Goal: Task Accomplishment & Management: Complete application form

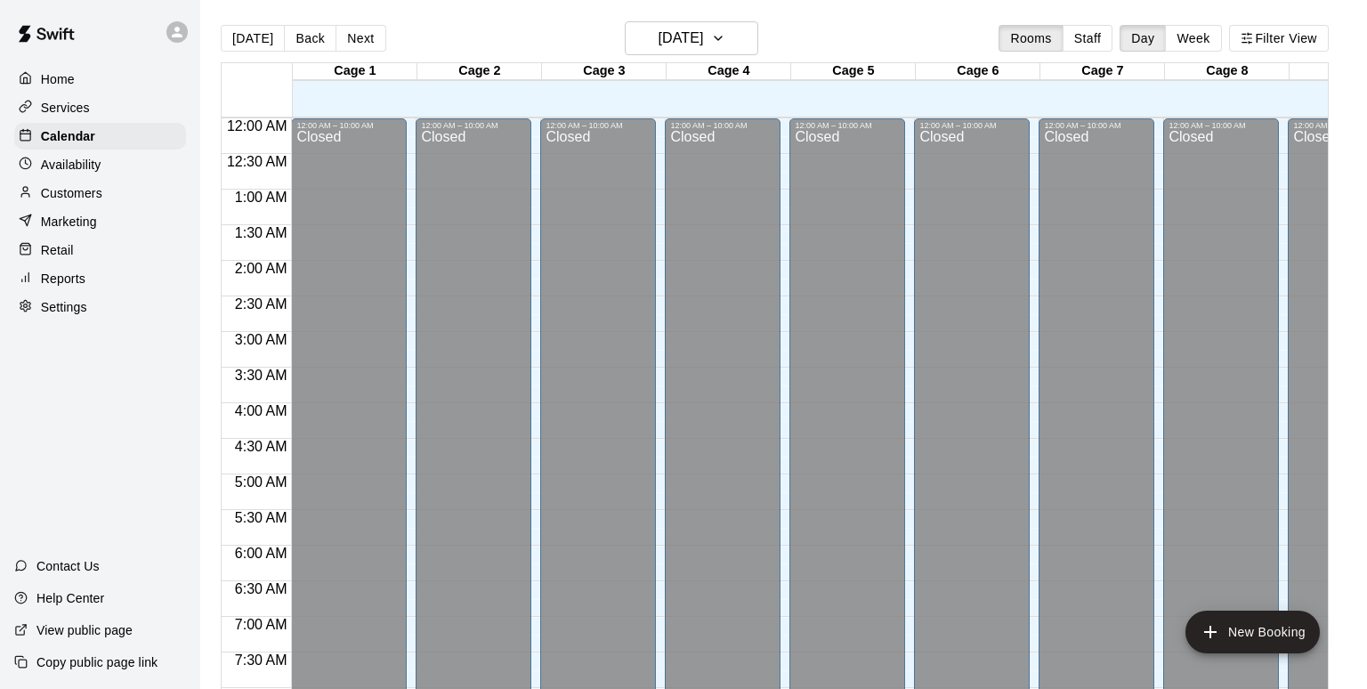
scroll to position [980, 0]
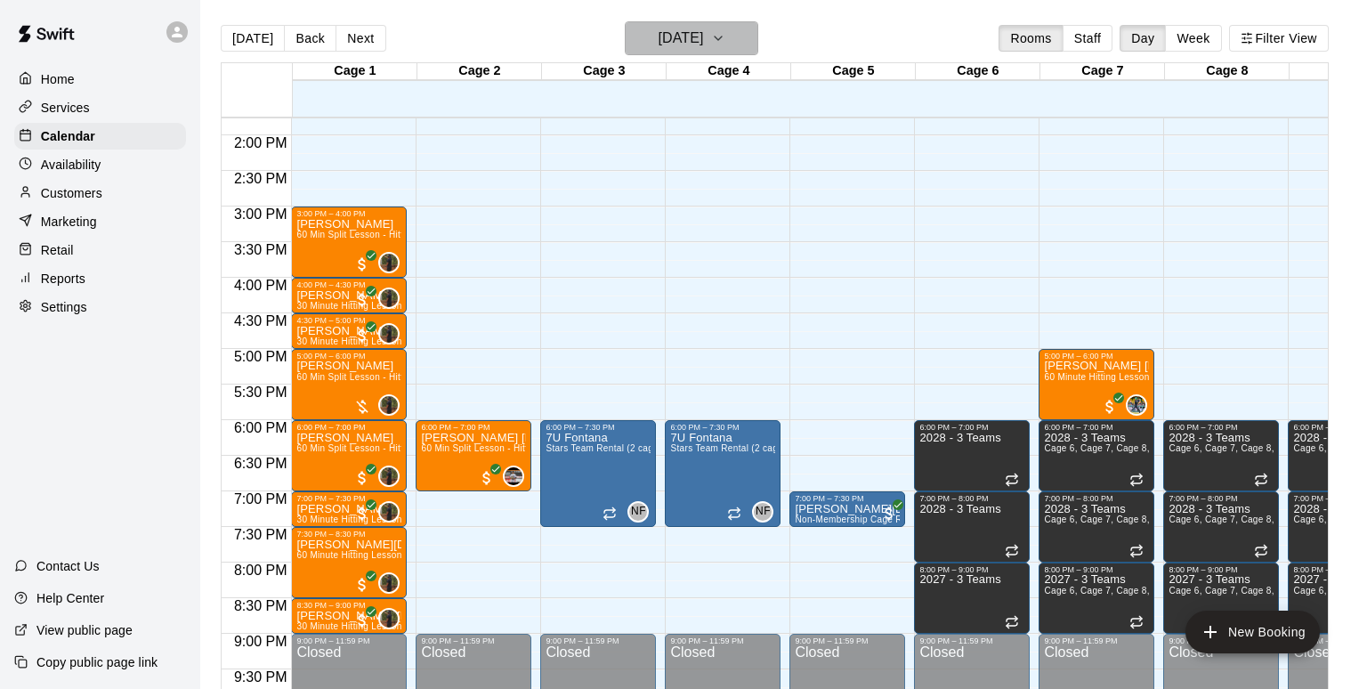
click at [625, 48] on button "[DATE]" at bounding box center [692, 38] width 134 height 34
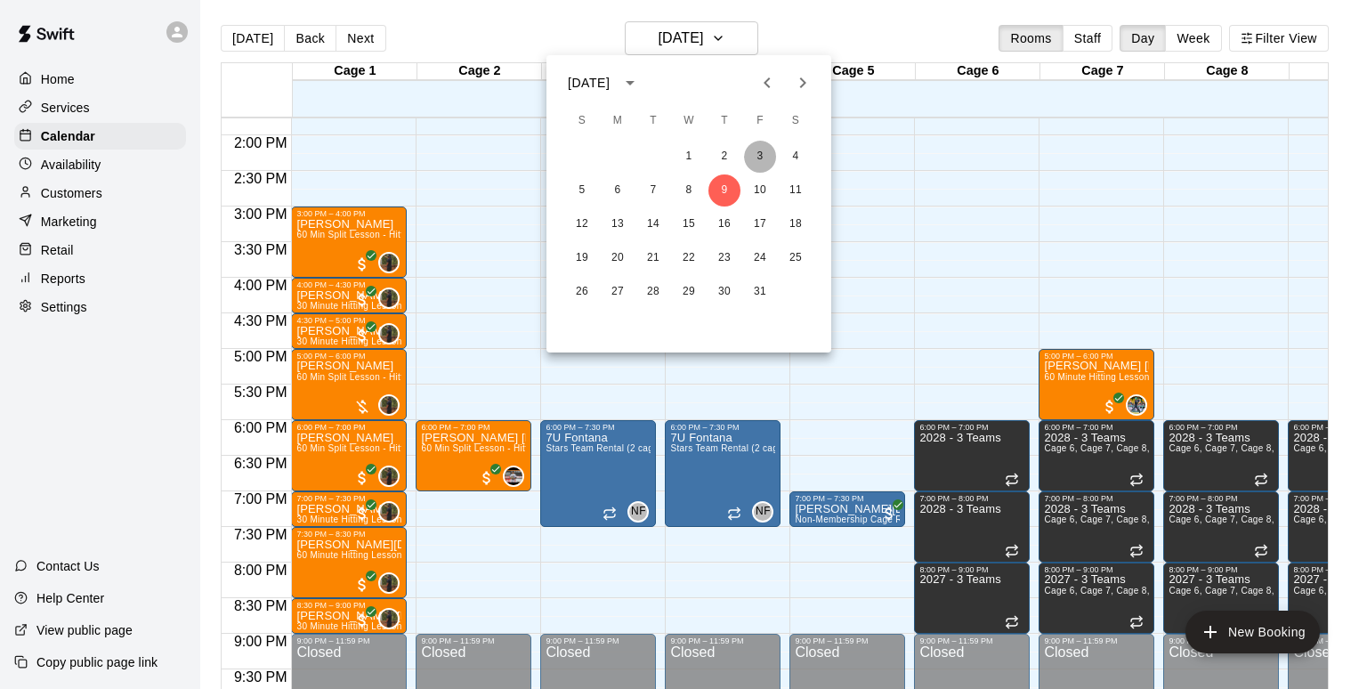
click at [762, 150] on button "3" at bounding box center [760, 157] width 32 height 32
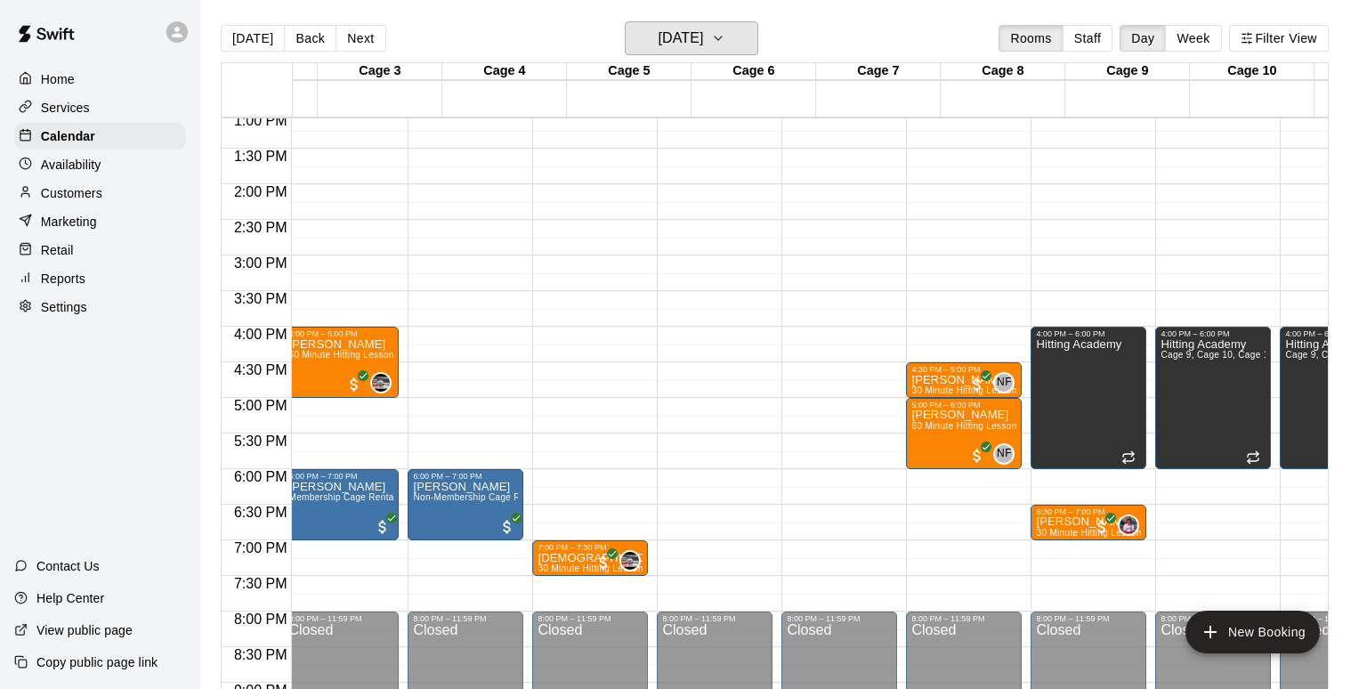
scroll to position [0, 299]
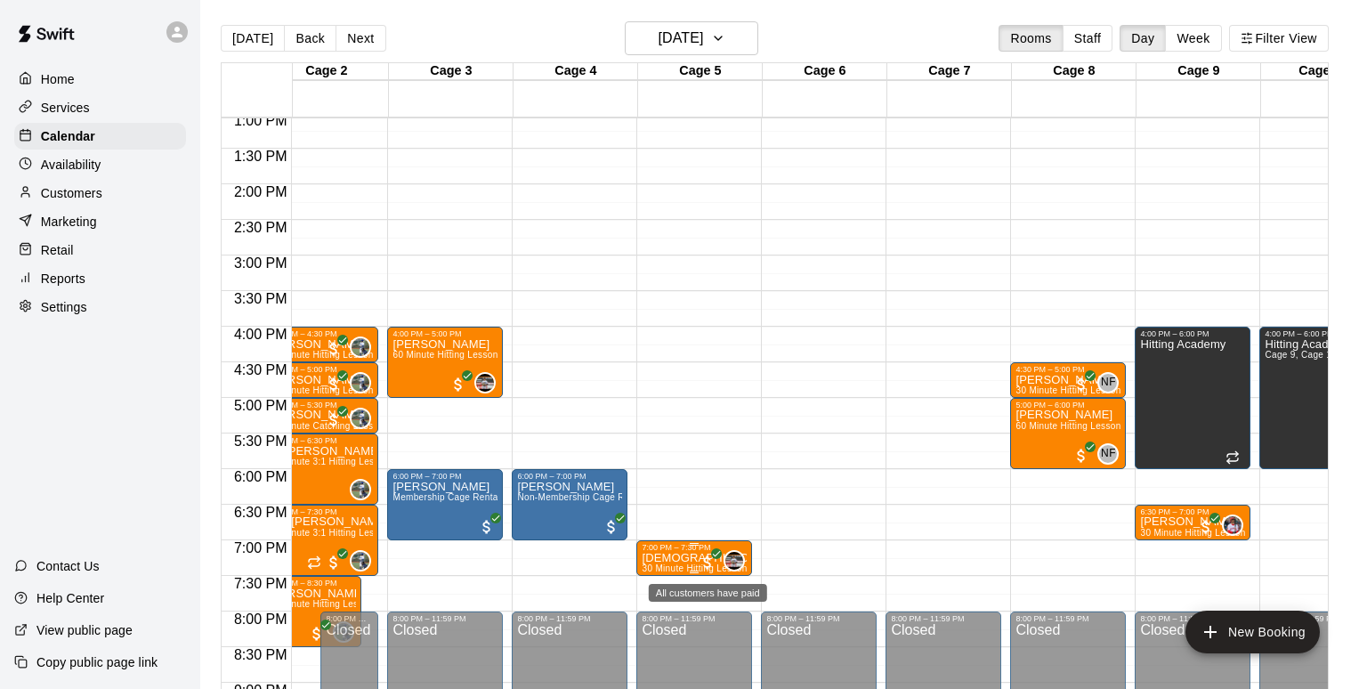
click at [710, 560] on span "All customers have paid" at bounding box center [708, 563] width 18 height 18
click at [720, 609] on img "edit" at bounding box center [717, 614] width 20 height 20
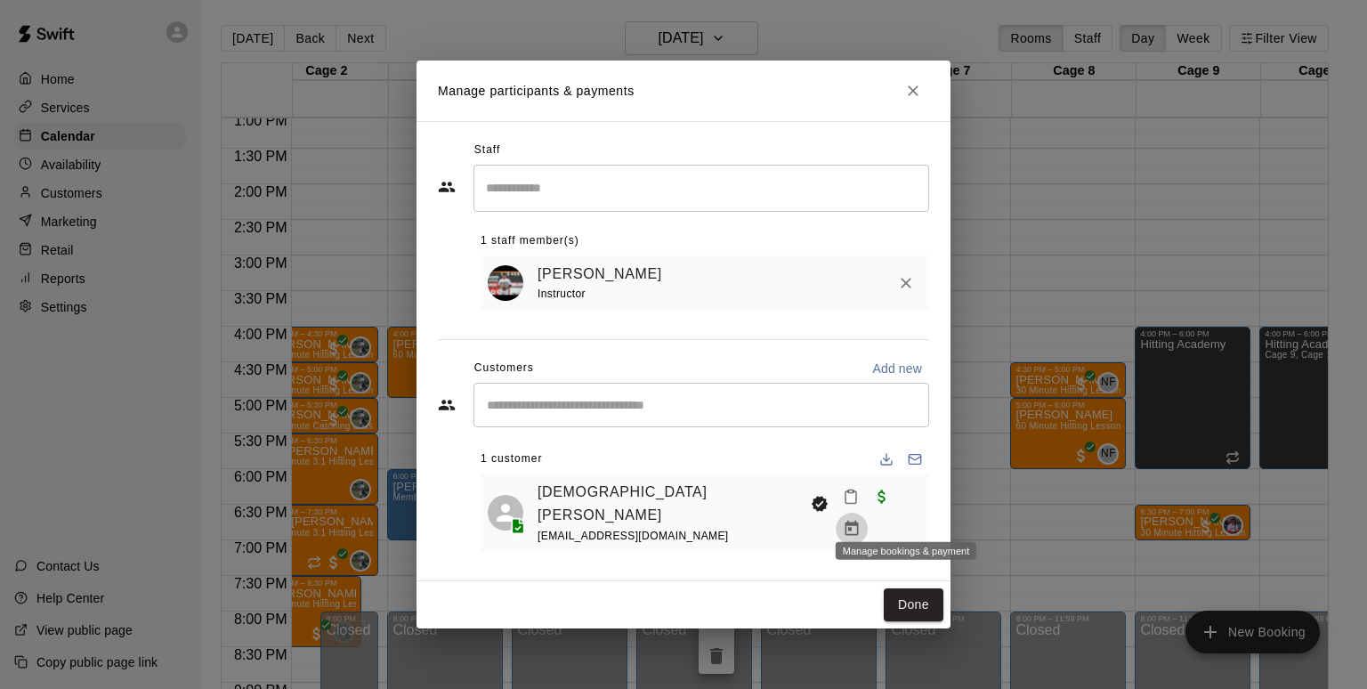
click at [859, 521] on icon "Manage bookings & payment" at bounding box center [852, 528] width 13 height 15
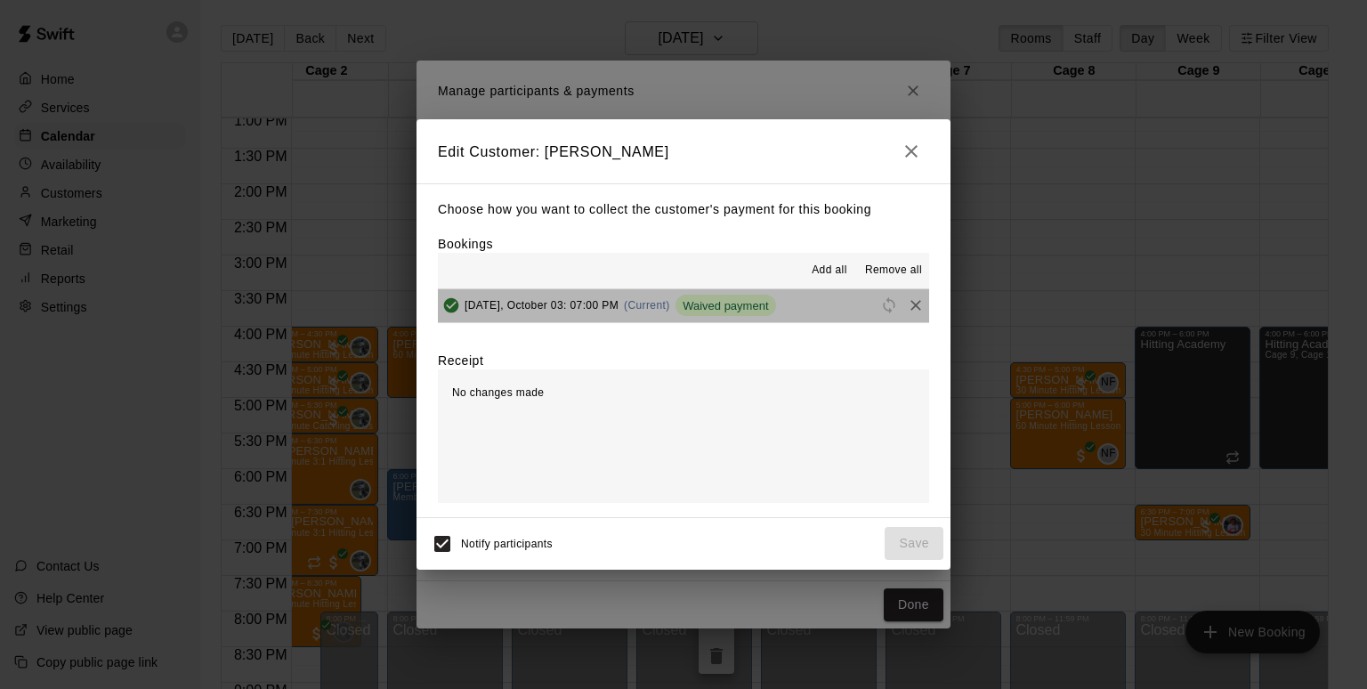
click at [803, 303] on button "[DATE], October 03: 07:00 PM (Current) Waived payment" at bounding box center [683, 305] width 491 height 33
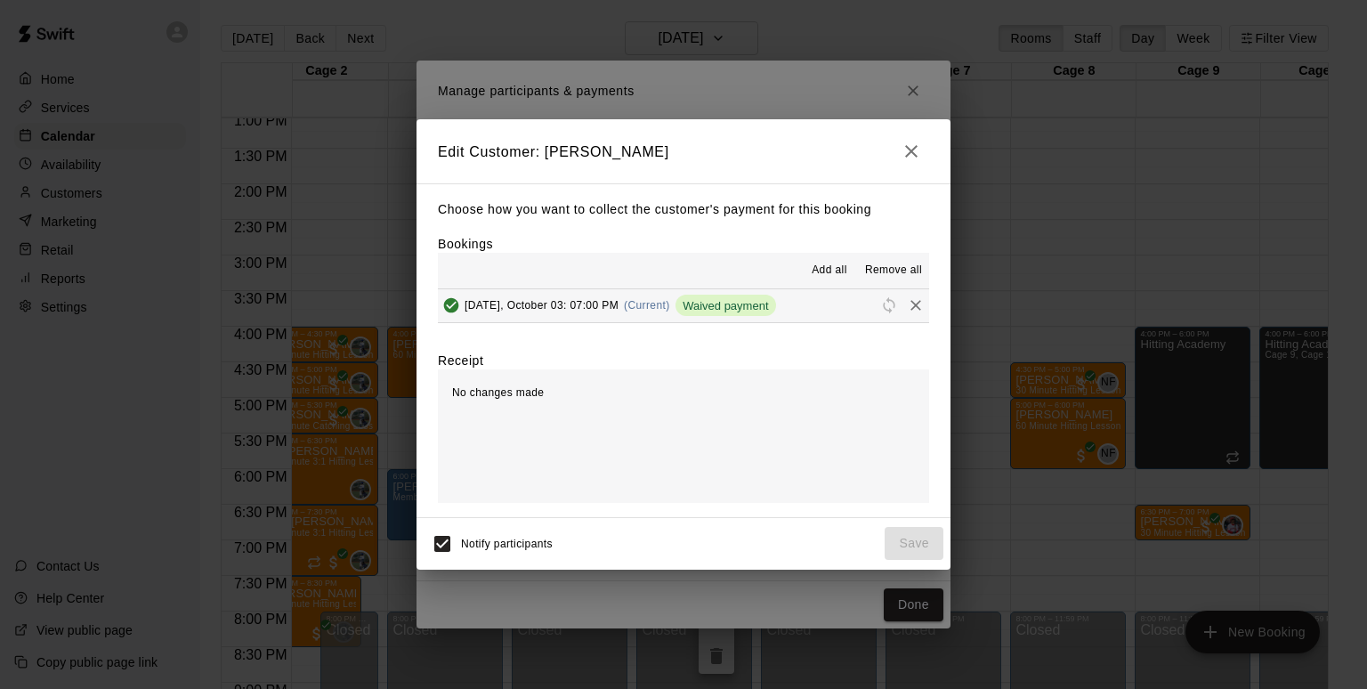
click at [917, 152] on icon "button" at bounding box center [911, 151] width 21 height 21
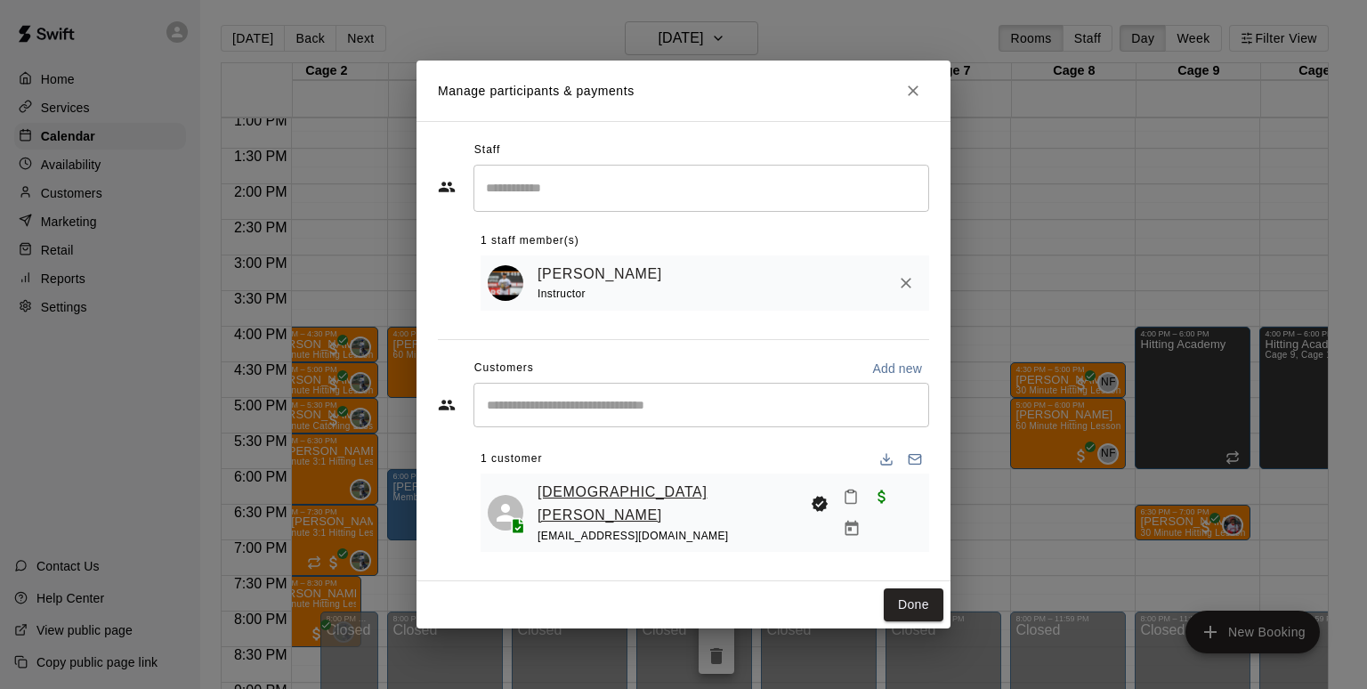
click at [572, 508] on link "[DEMOGRAPHIC_DATA][PERSON_NAME]" at bounding box center [671, 503] width 266 height 45
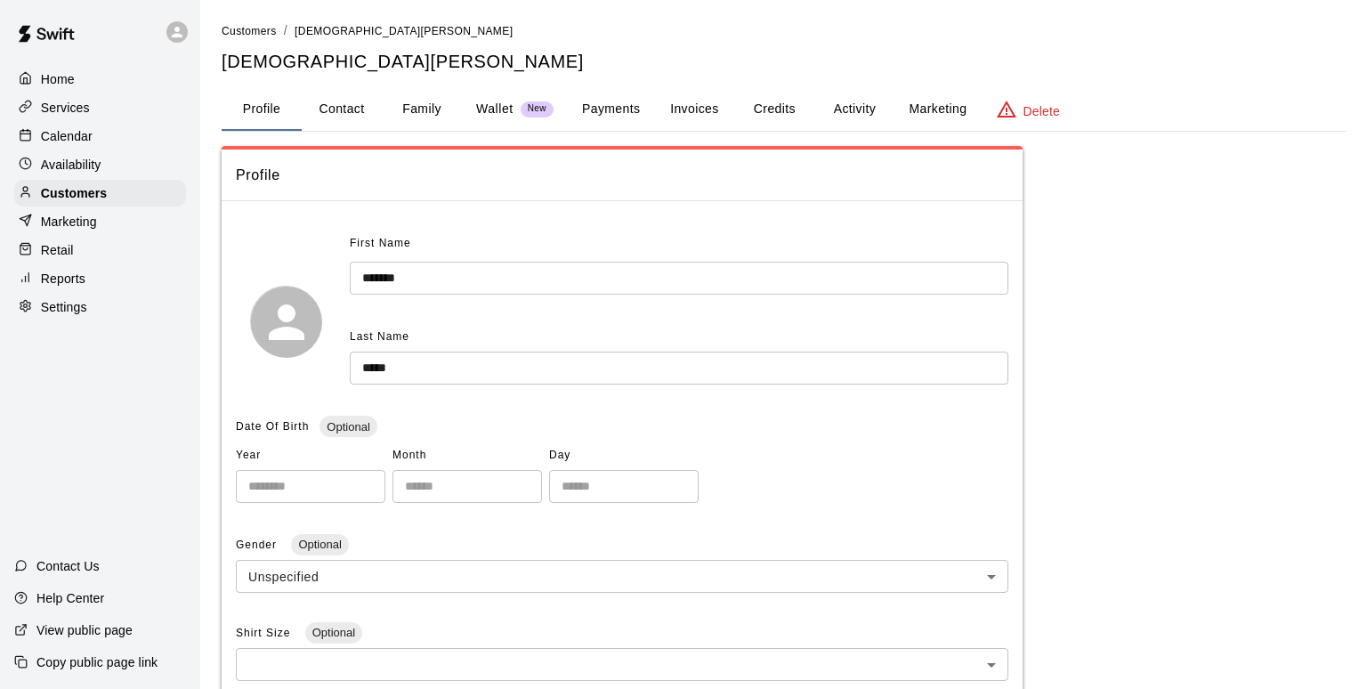
click at [494, 114] on p "Wallet" at bounding box center [494, 109] width 37 height 19
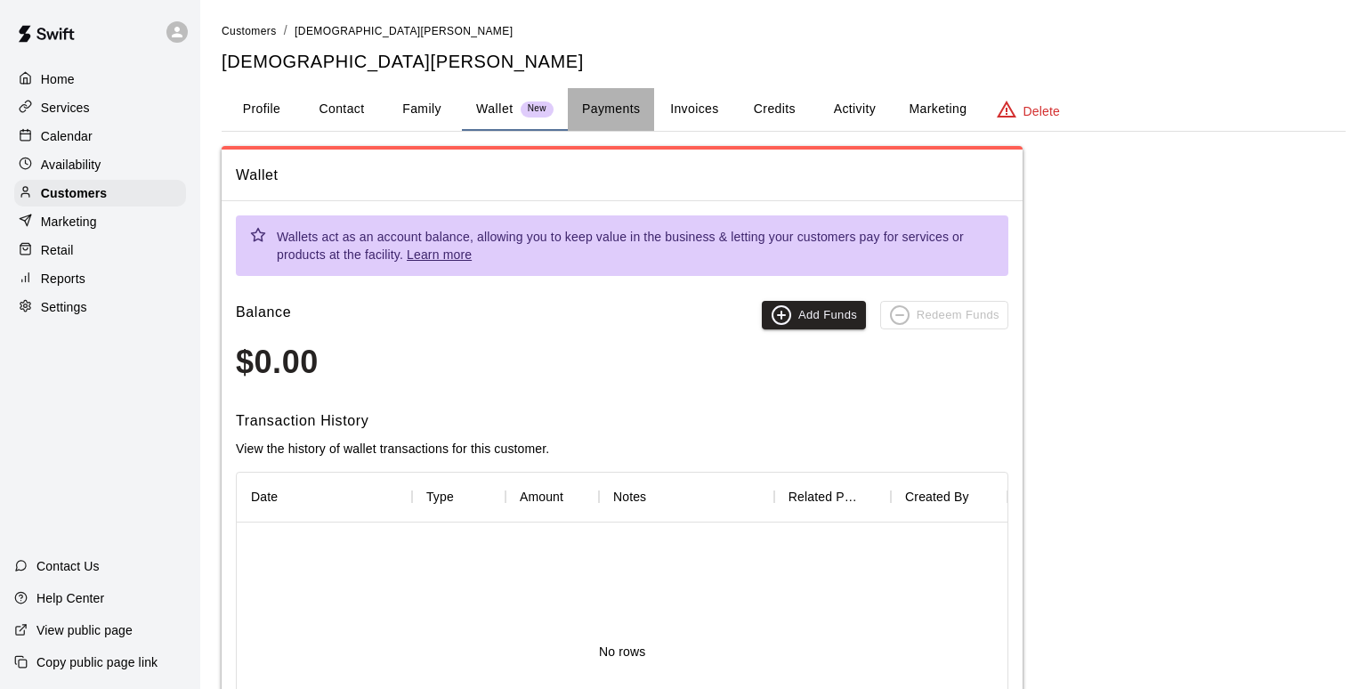
click at [605, 98] on button "Payments" at bounding box center [611, 109] width 86 height 43
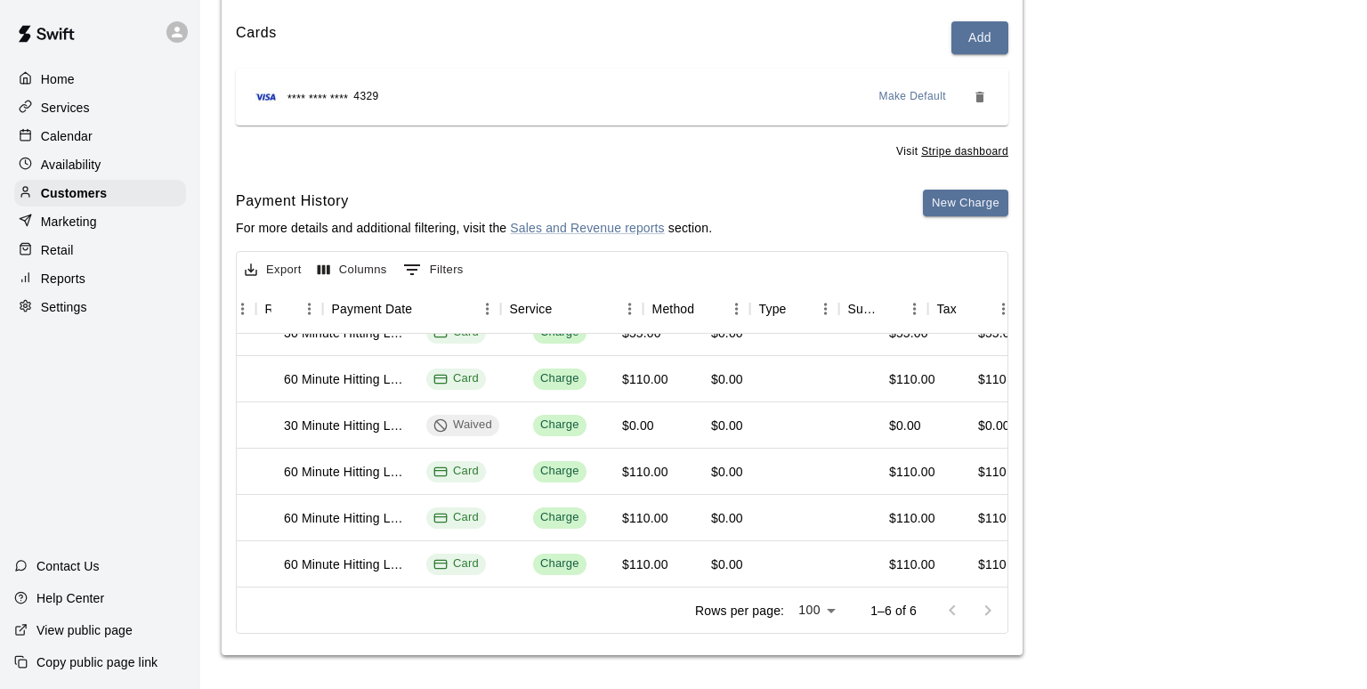
scroll to position [24, 0]
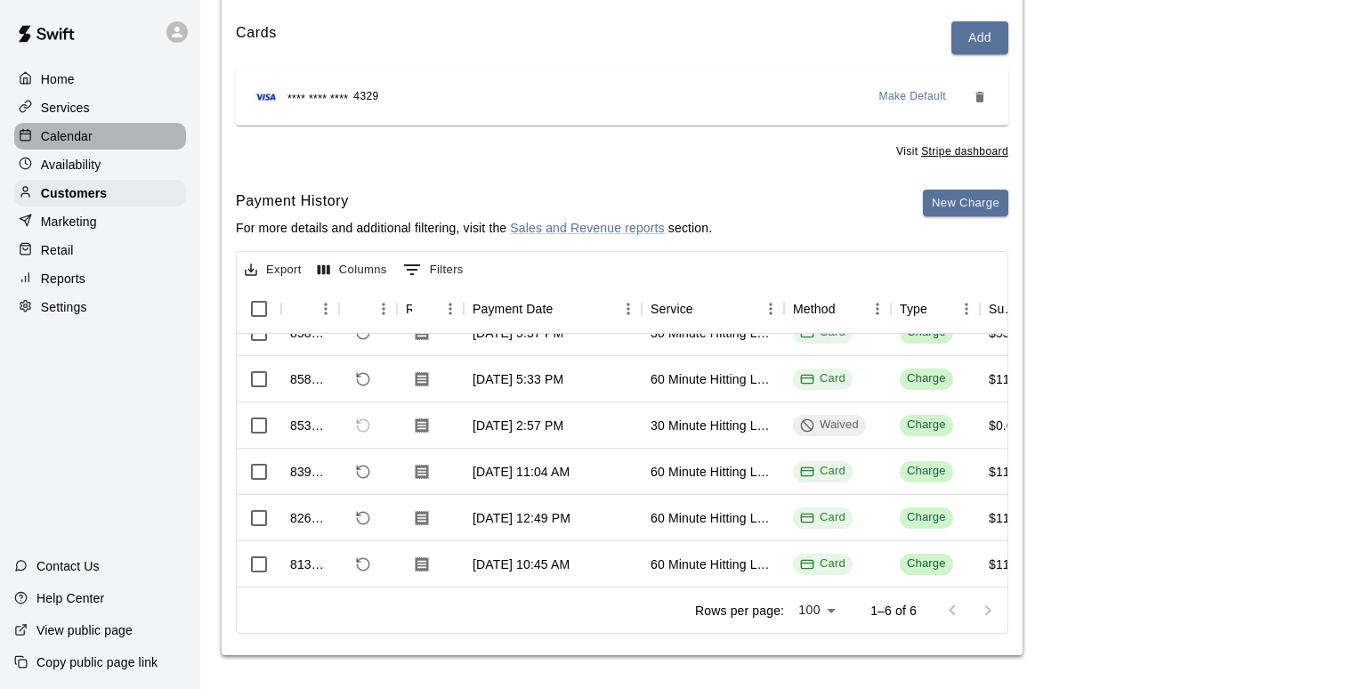
click at [127, 134] on div "Calendar" at bounding box center [100, 136] width 172 height 27
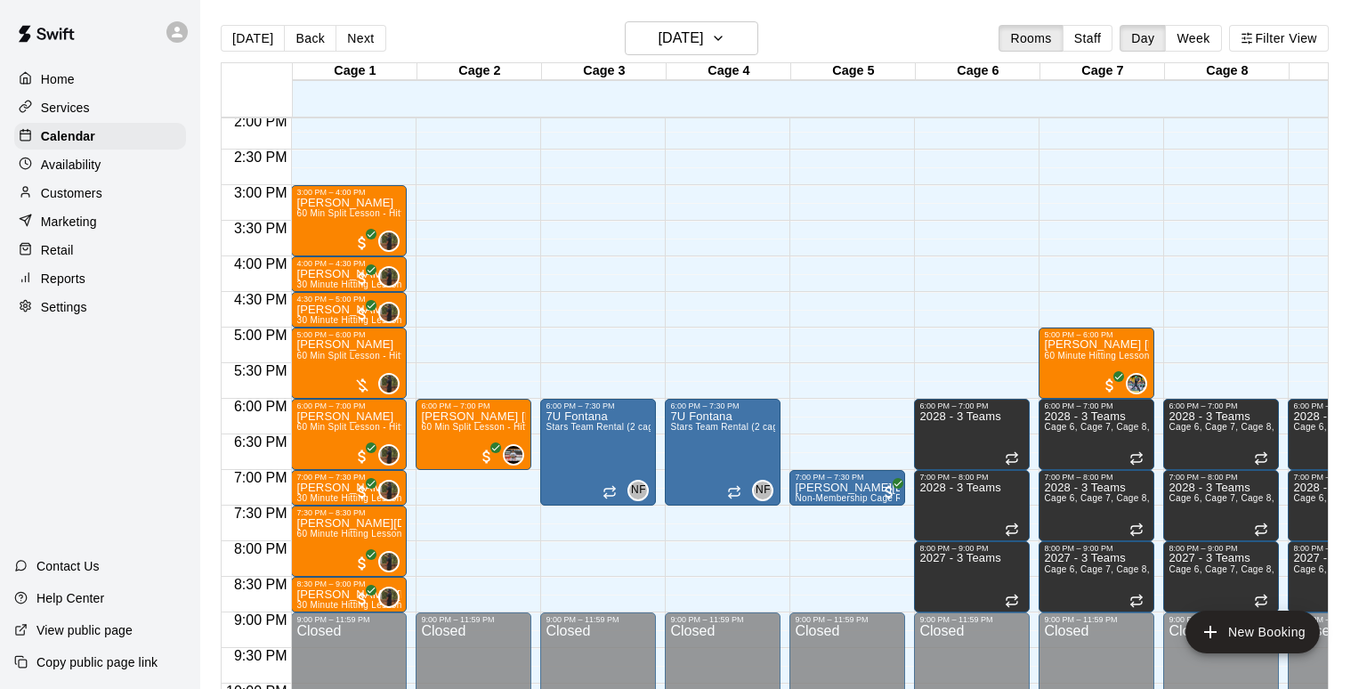
scroll to position [1004, 0]
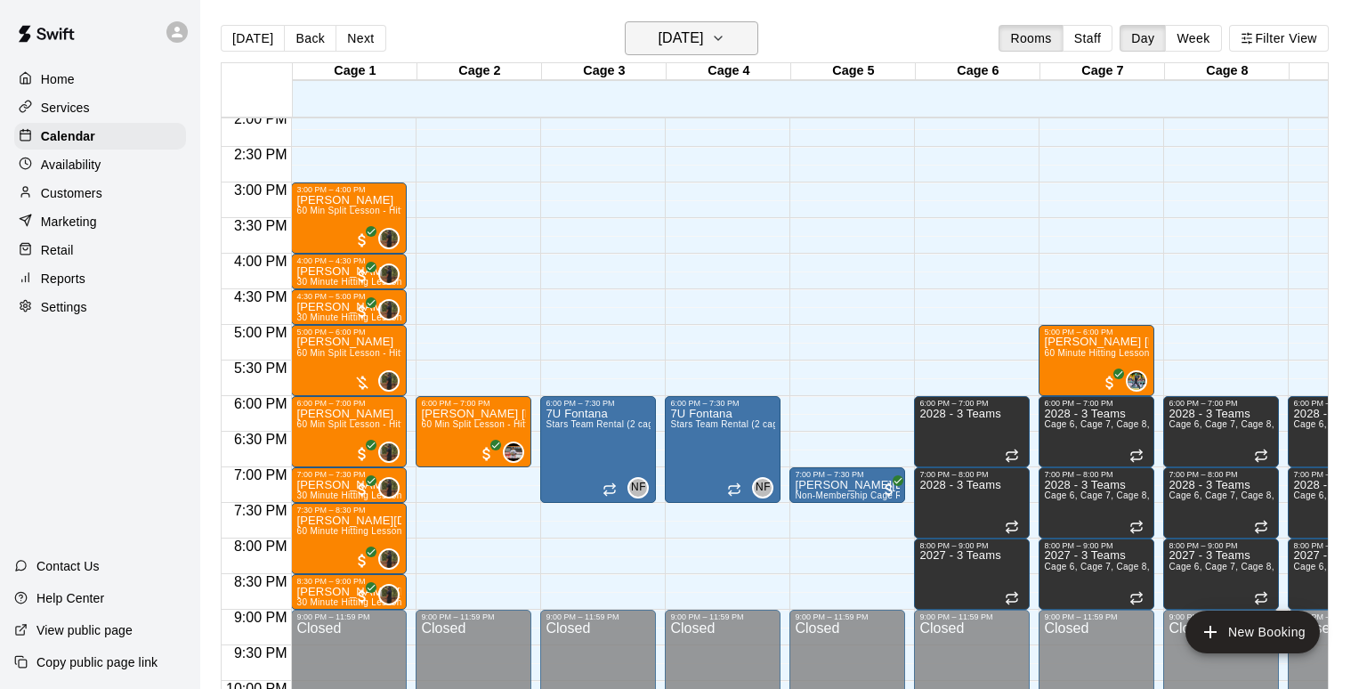
click at [703, 32] on h6 "[DATE]" at bounding box center [680, 38] width 45 height 25
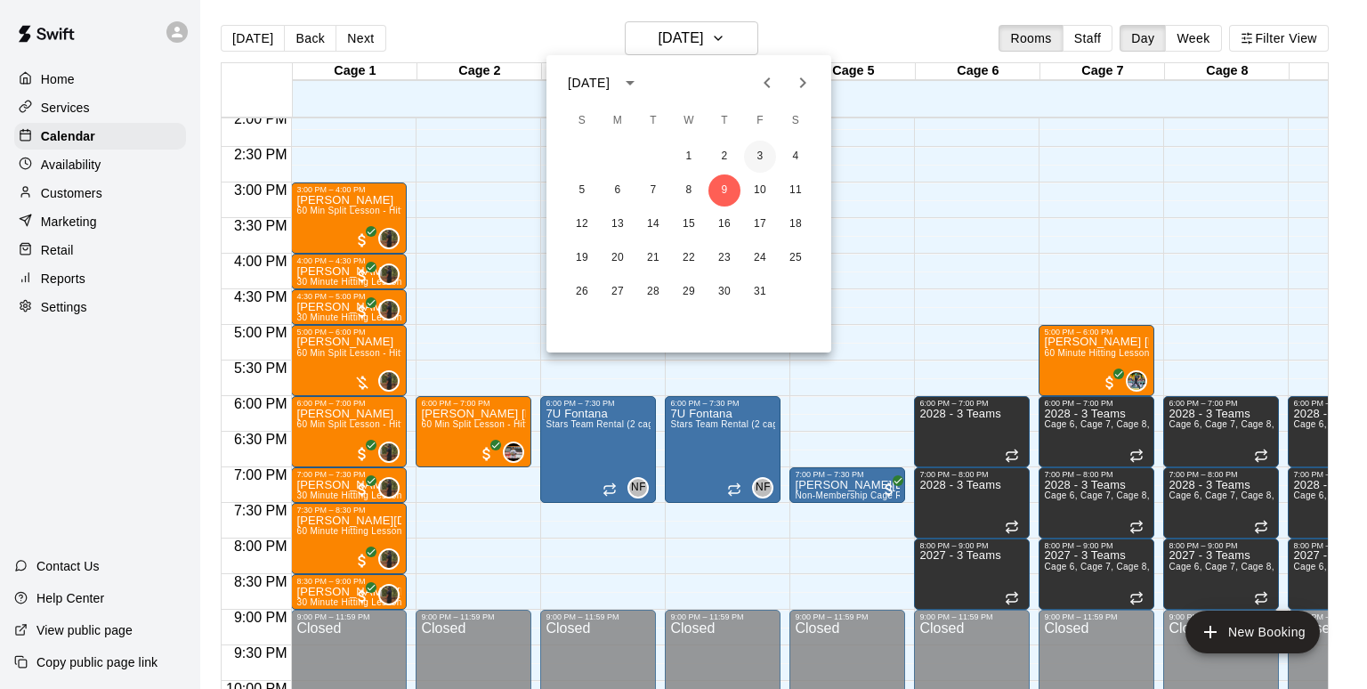
click at [753, 154] on button "3" at bounding box center [760, 157] width 32 height 32
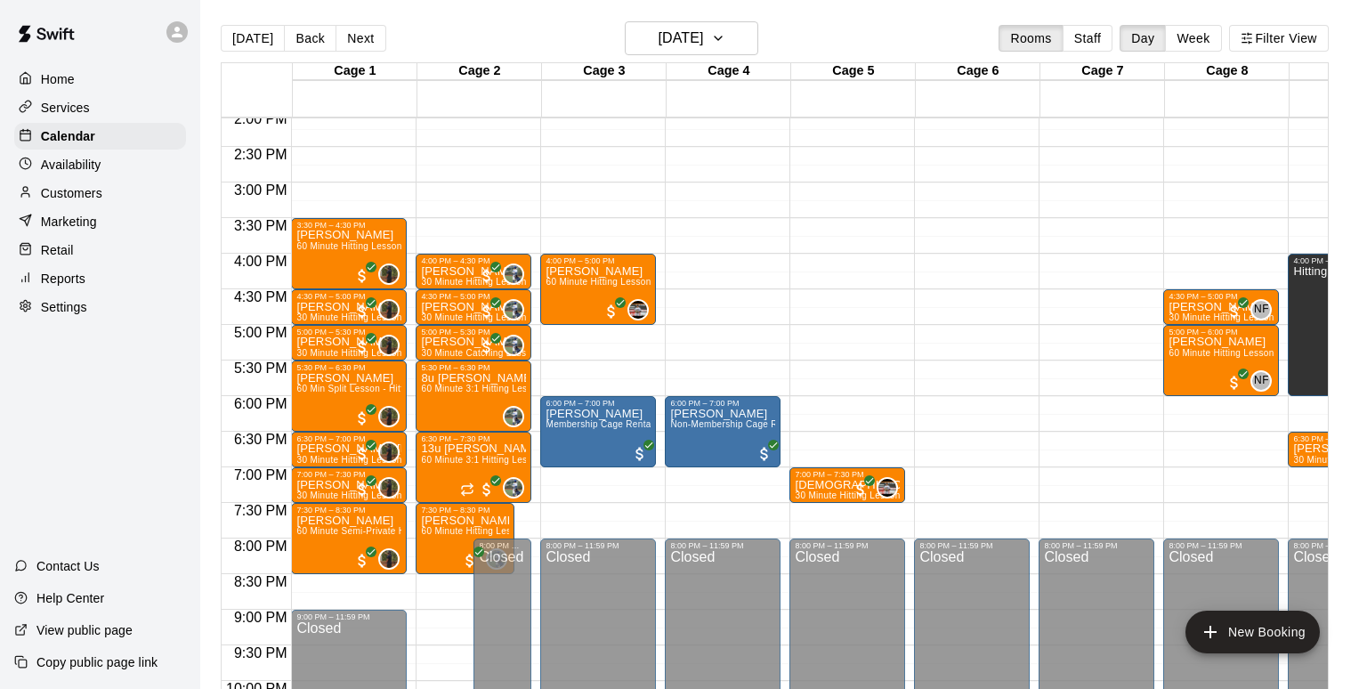
click at [808, 27] on div "[DATE] Back [DATE][DATE] Rooms Staff Day Week Filter View" at bounding box center [775, 41] width 1108 height 41
click at [703, 37] on h6 "[DATE]" at bounding box center [680, 38] width 45 height 25
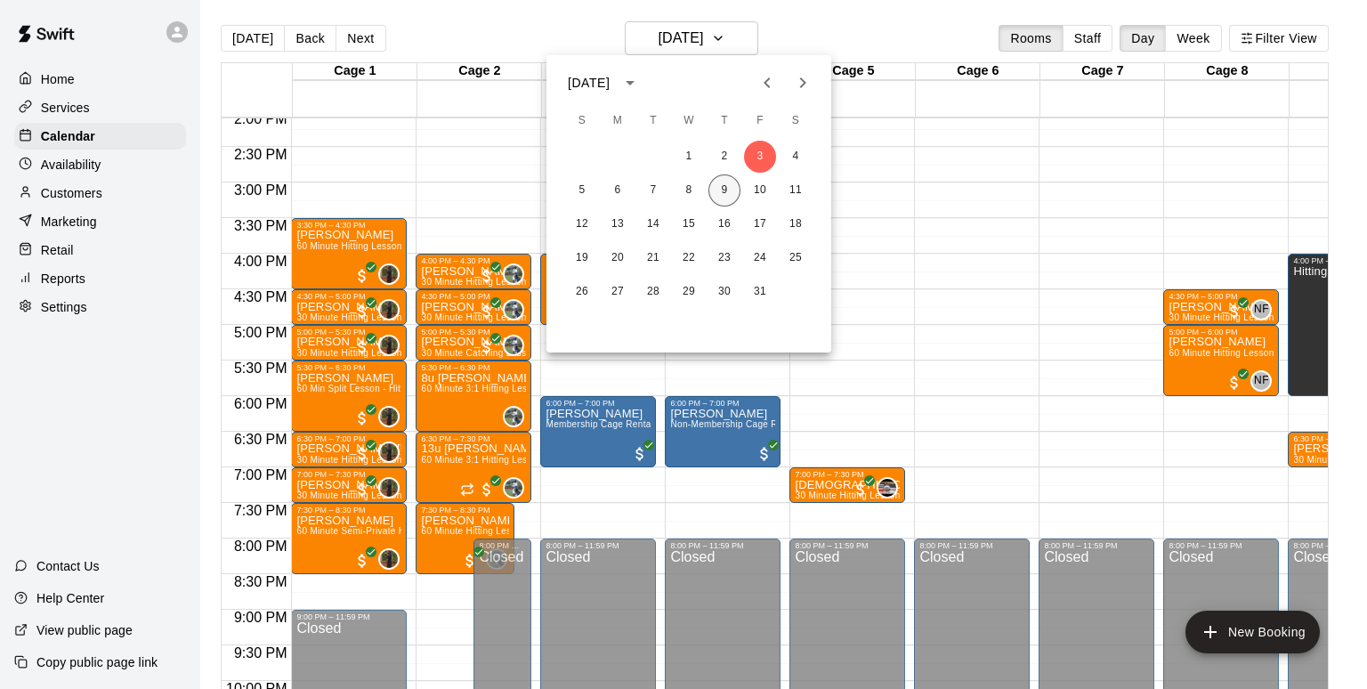
click at [728, 195] on button "9" at bounding box center [725, 190] width 32 height 32
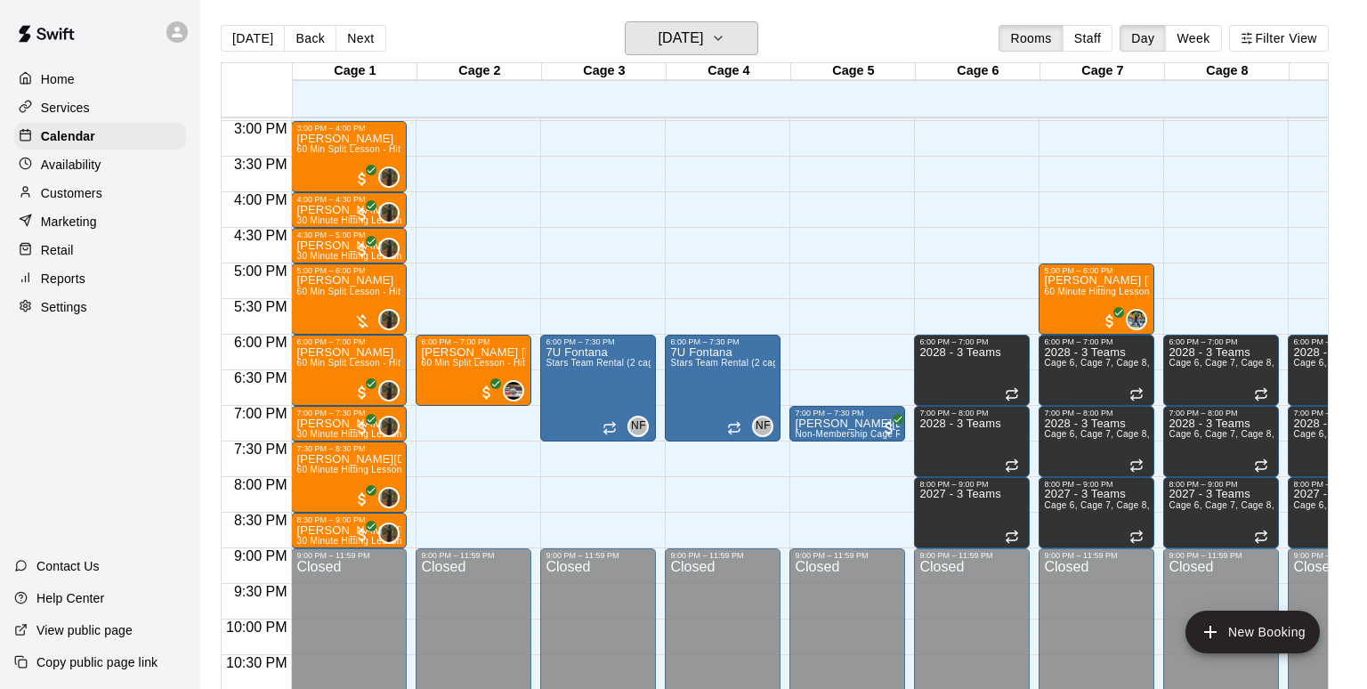
scroll to position [1065, 0]
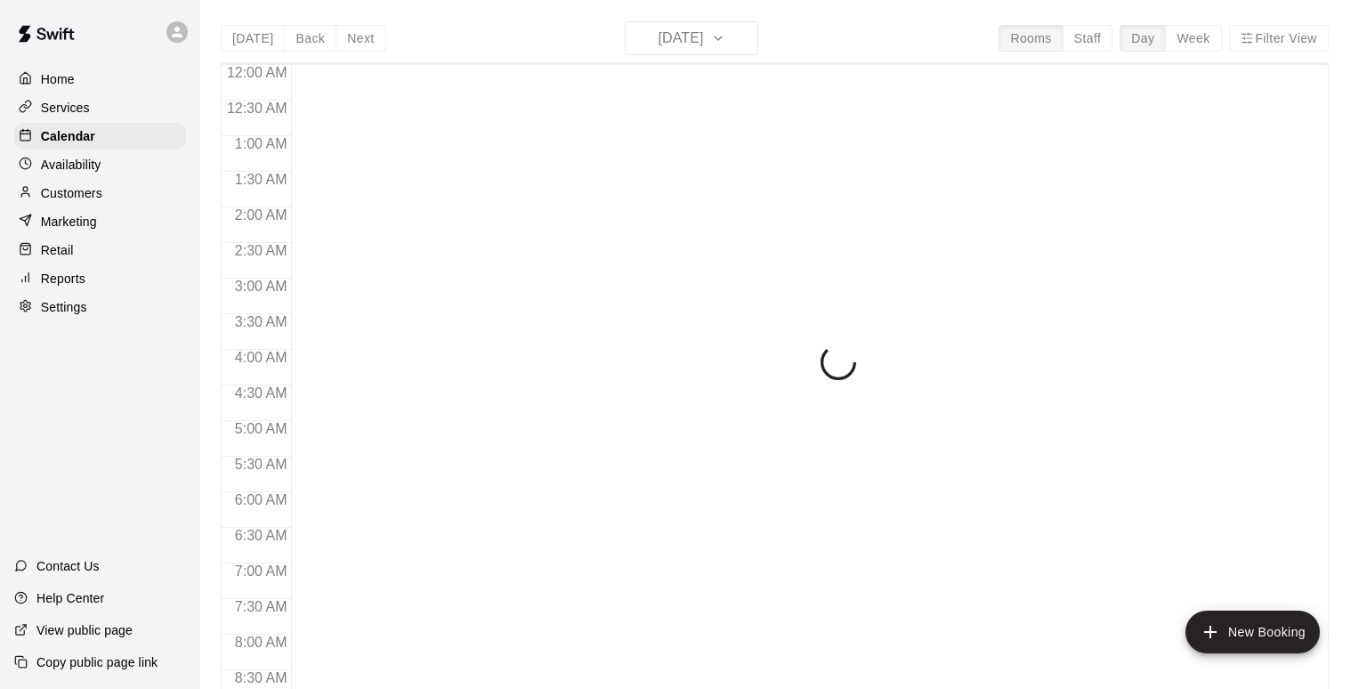
scroll to position [929, 0]
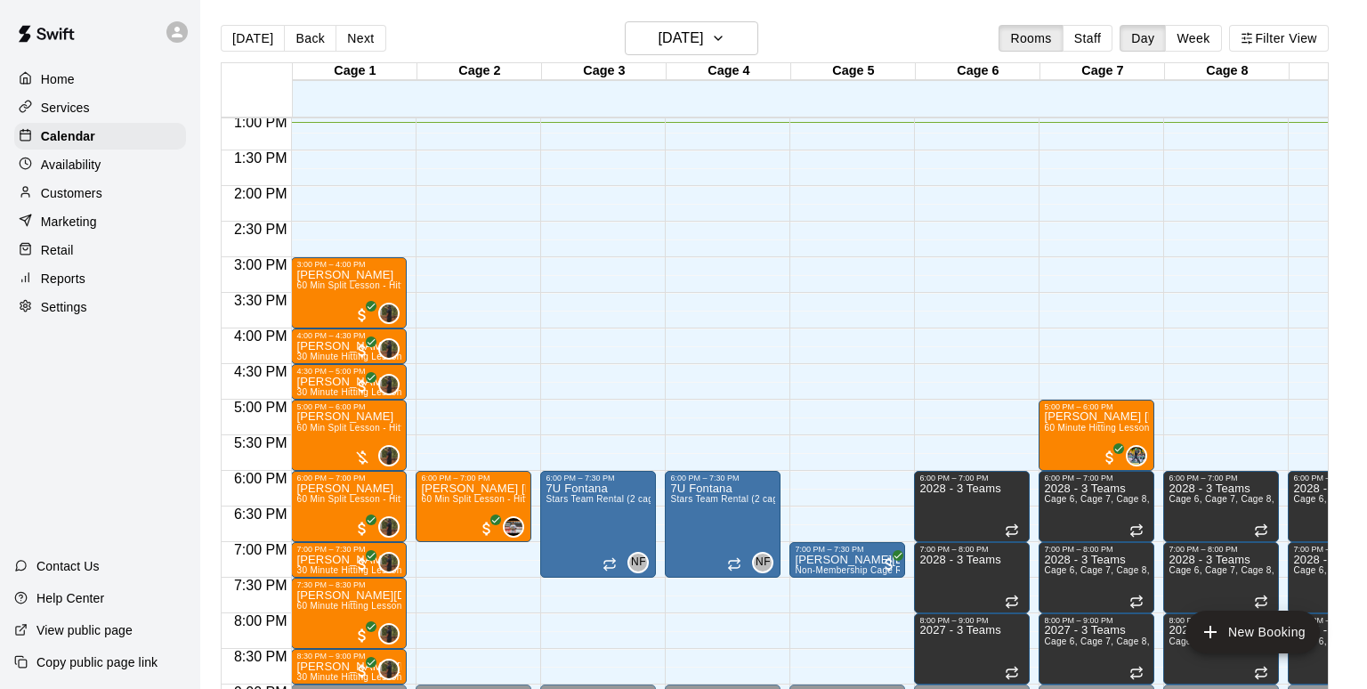
drag, startPoint x: 834, startPoint y: 42, endPoint x: 833, endPoint y: 61, distance: 19.6
click at [834, 44] on div "[DATE] Back [DATE][DATE] Rooms Staff Day Week Filter View" at bounding box center [775, 41] width 1108 height 41
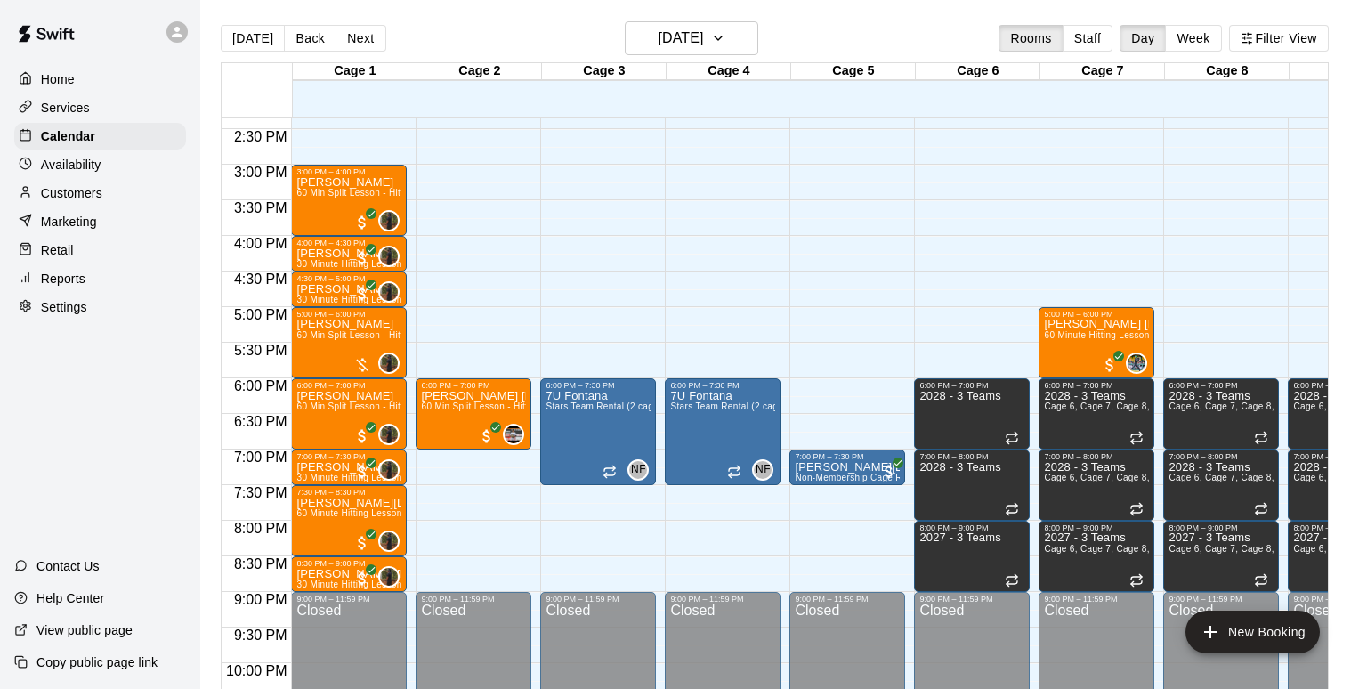
scroll to position [1026, 0]
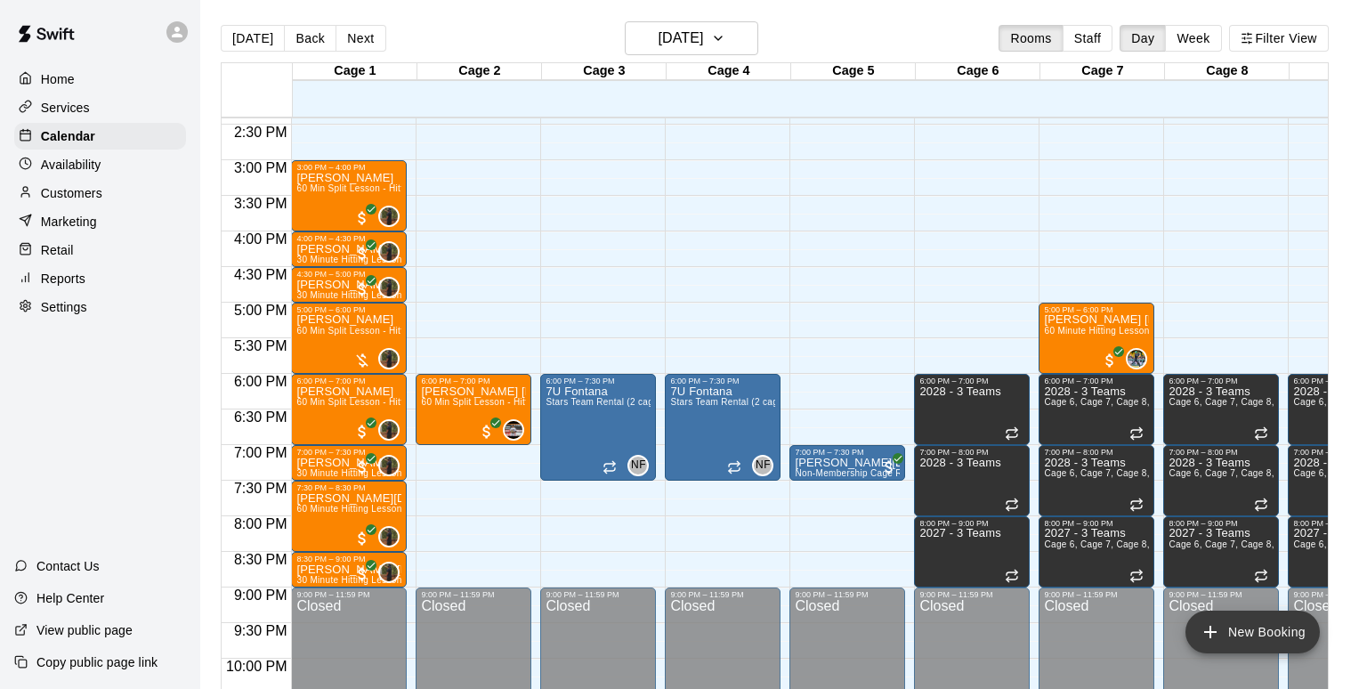
click at [1232, 631] on button "New Booking" at bounding box center [1253, 632] width 134 height 43
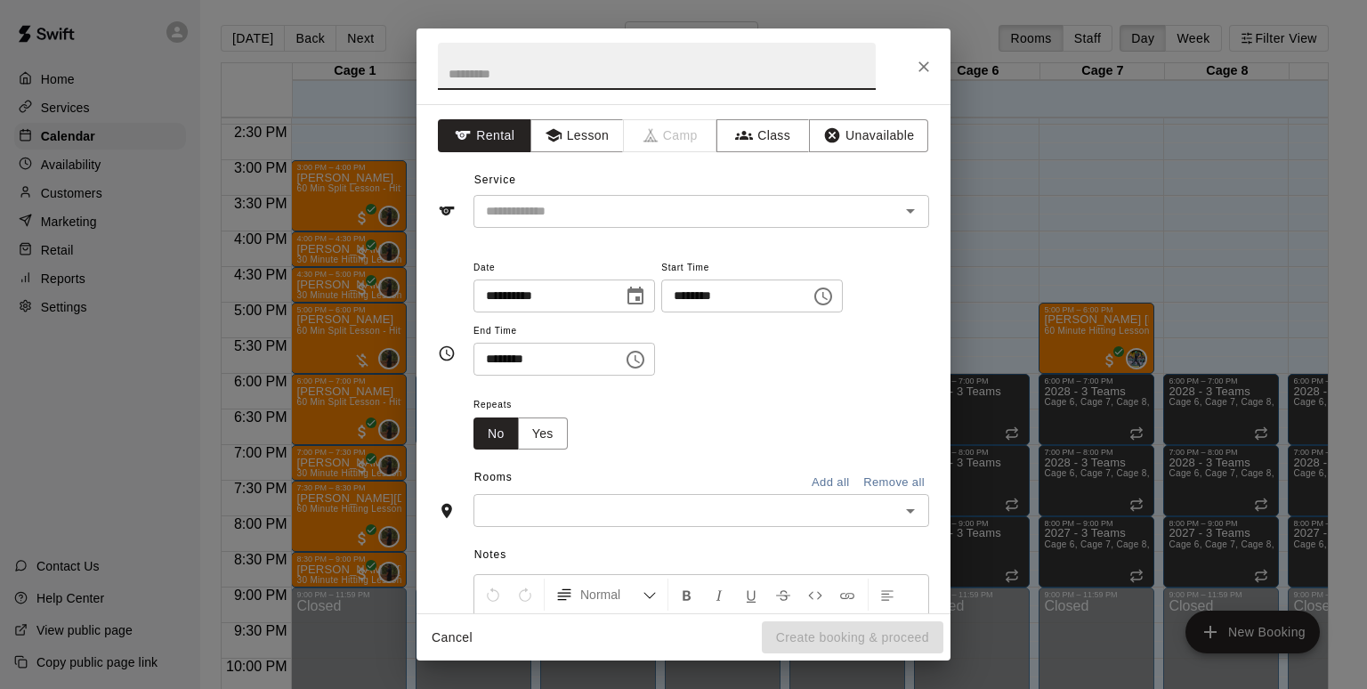
click at [686, 301] on input "********" at bounding box center [729, 296] width 137 height 33
type input "********"
click at [491, 355] on input "********" at bounding box center [542, 359] width 137 height 33
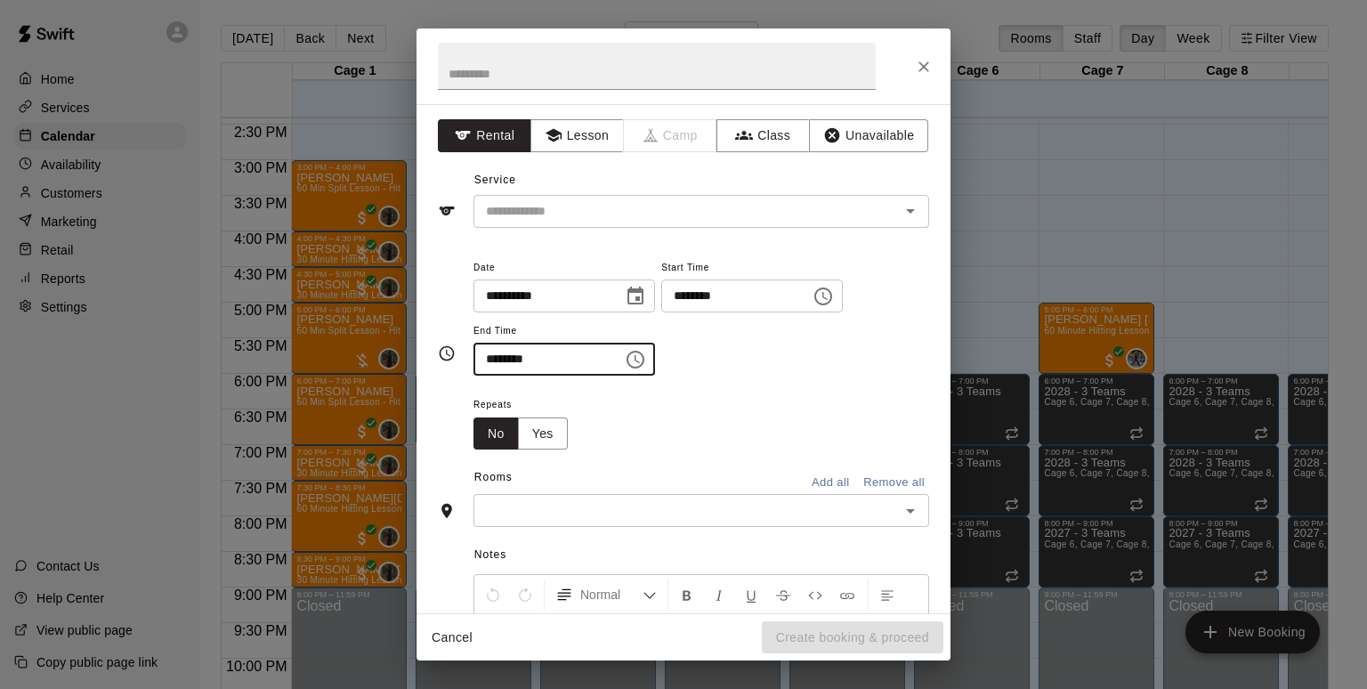
type input "********"
click at [719, 439] on div "Repeats No Yes" at bounding box center [702, 422] width 456 height 56
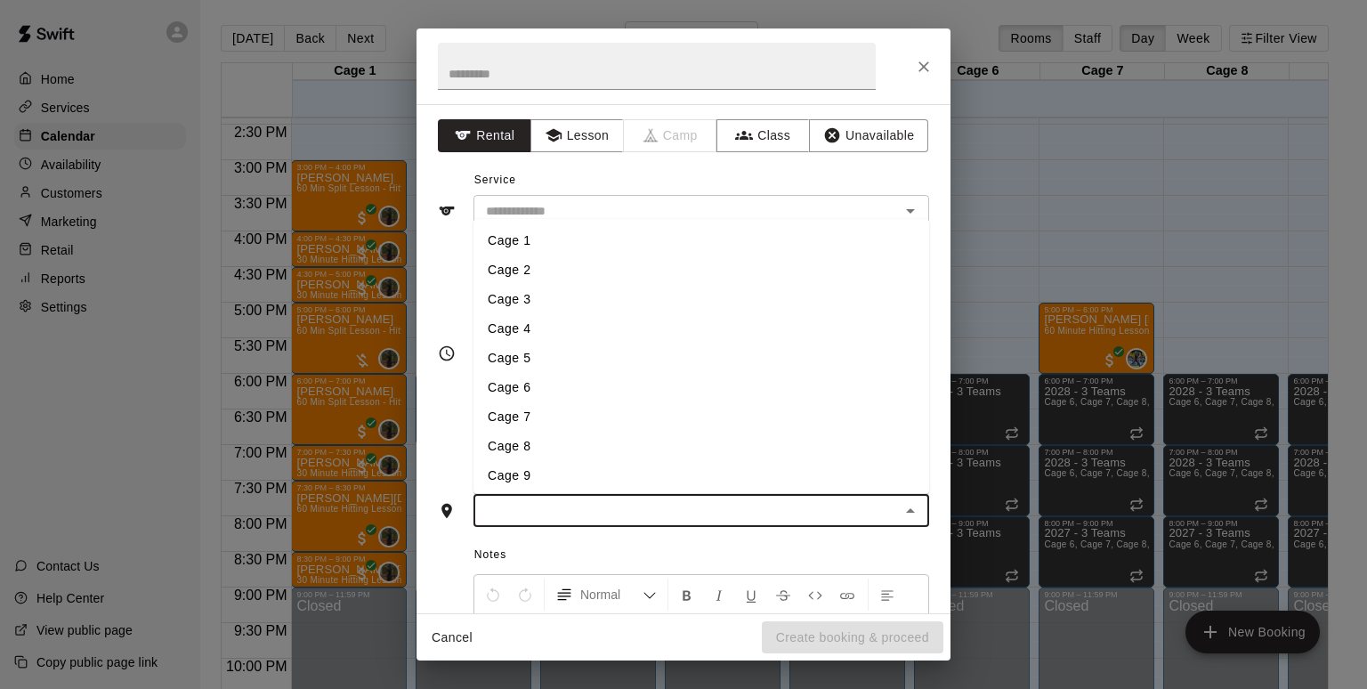
click at [710, 511] on input "text" at bounding box center [687, 510] width 416 height 22
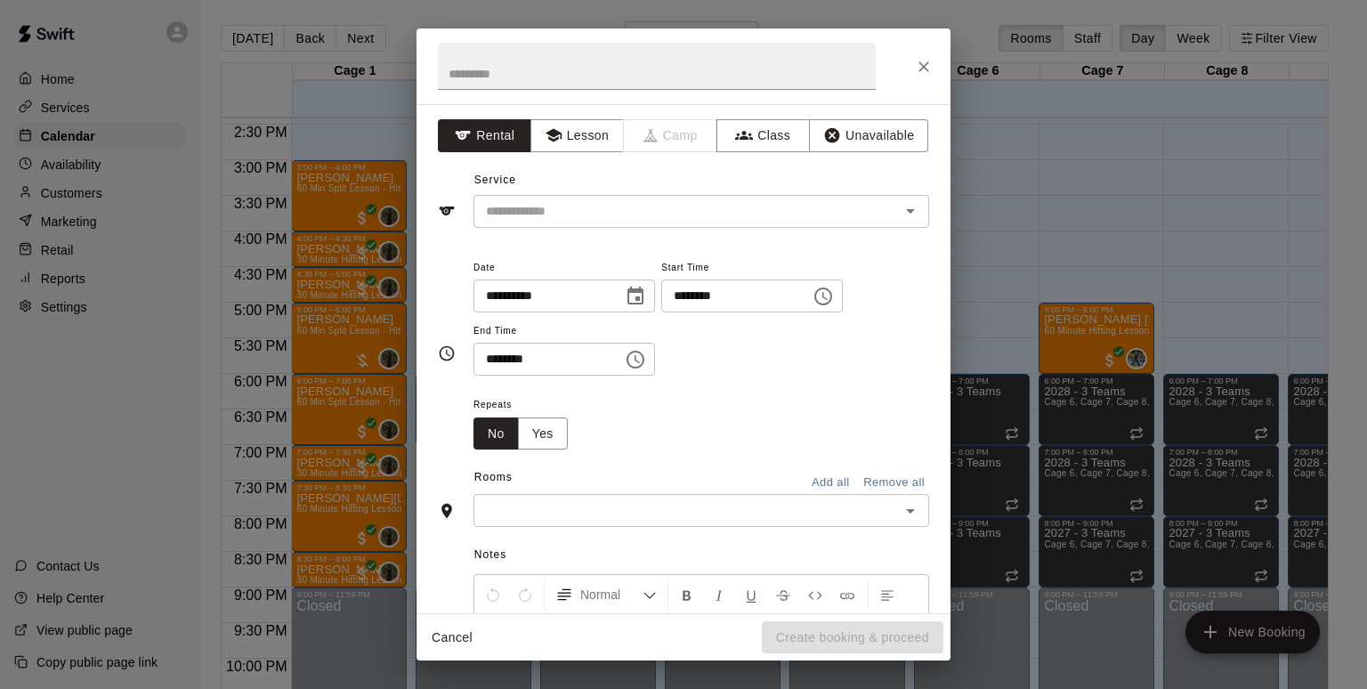
drag, startPoint x: 891, startPoint y: 44, endPoint x: 945, endPoint y: 53, distance: 55.0
click at [945, 53] on div at bounding box center [684, 66] width 534 height 76
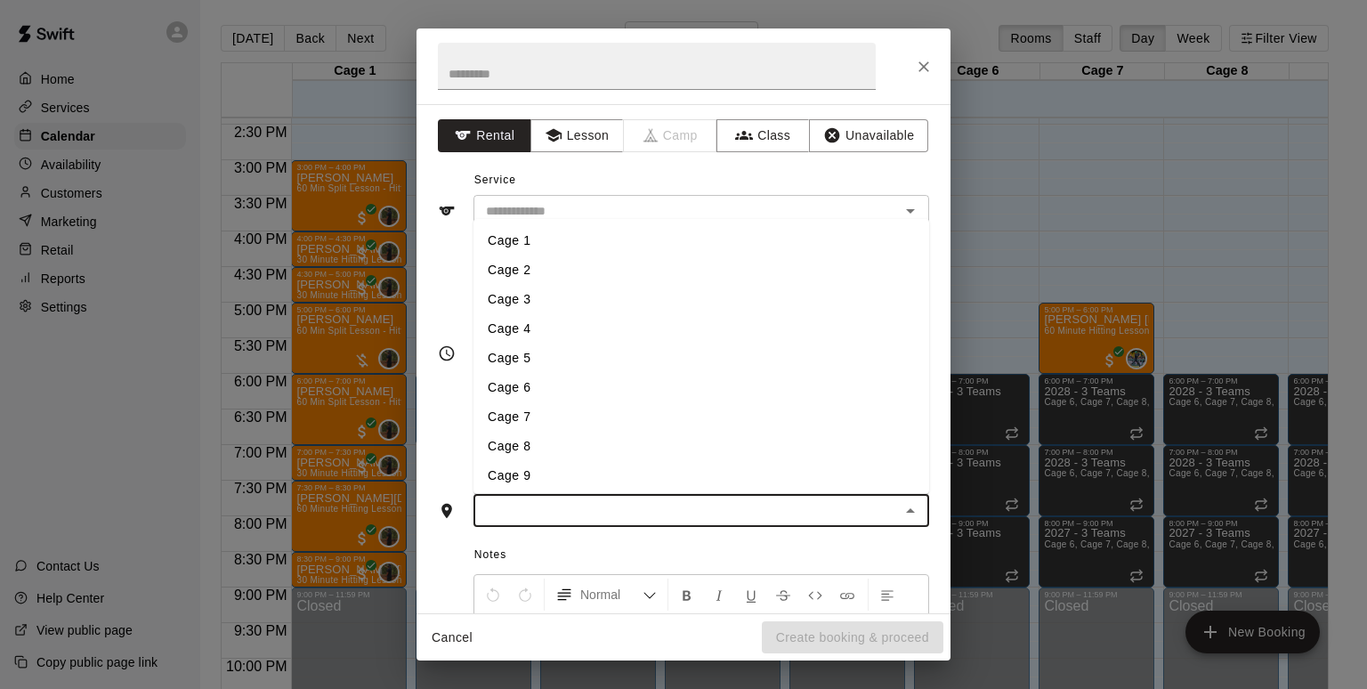
click at [646, 518] on input "text" at bounding box center [687, 510] width 416 height 22
click at [545, 331] on li "Cage 4" at bounding box center [702, 328] width 456 height 29
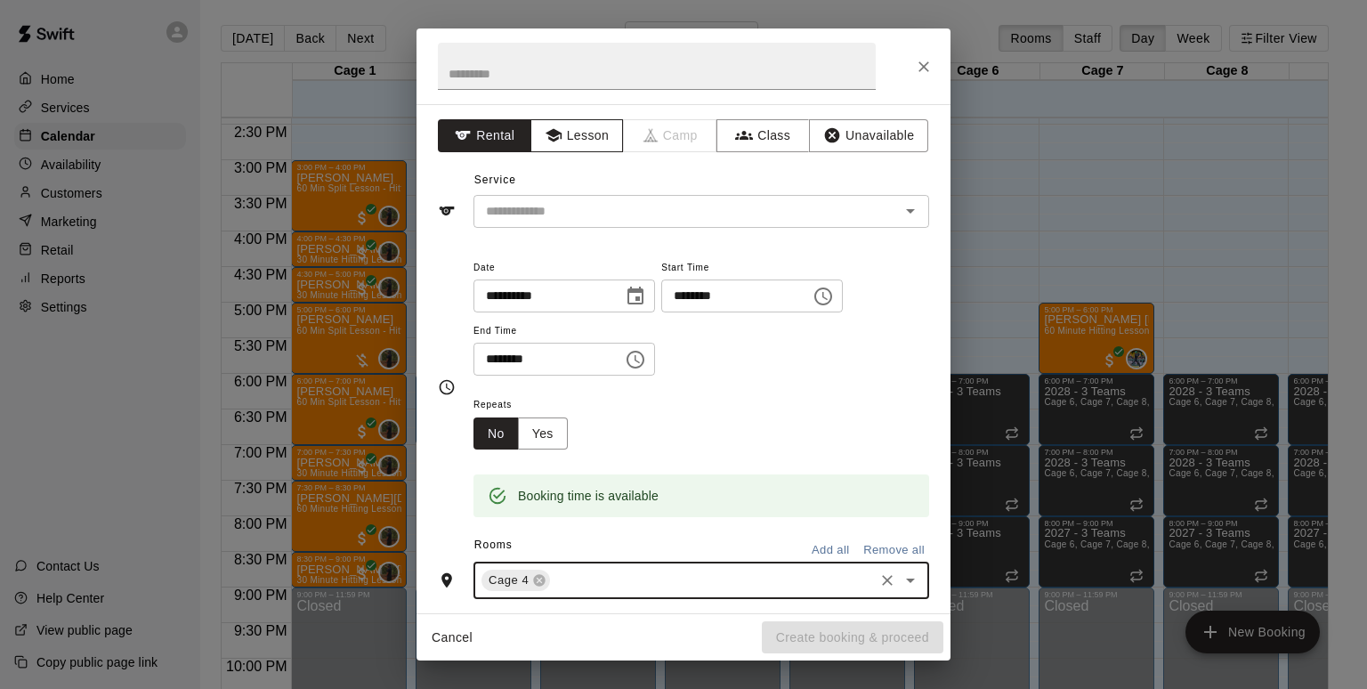
click at [558, 141] on icon "button" at bounding box center [554, 135] width 18 height 18
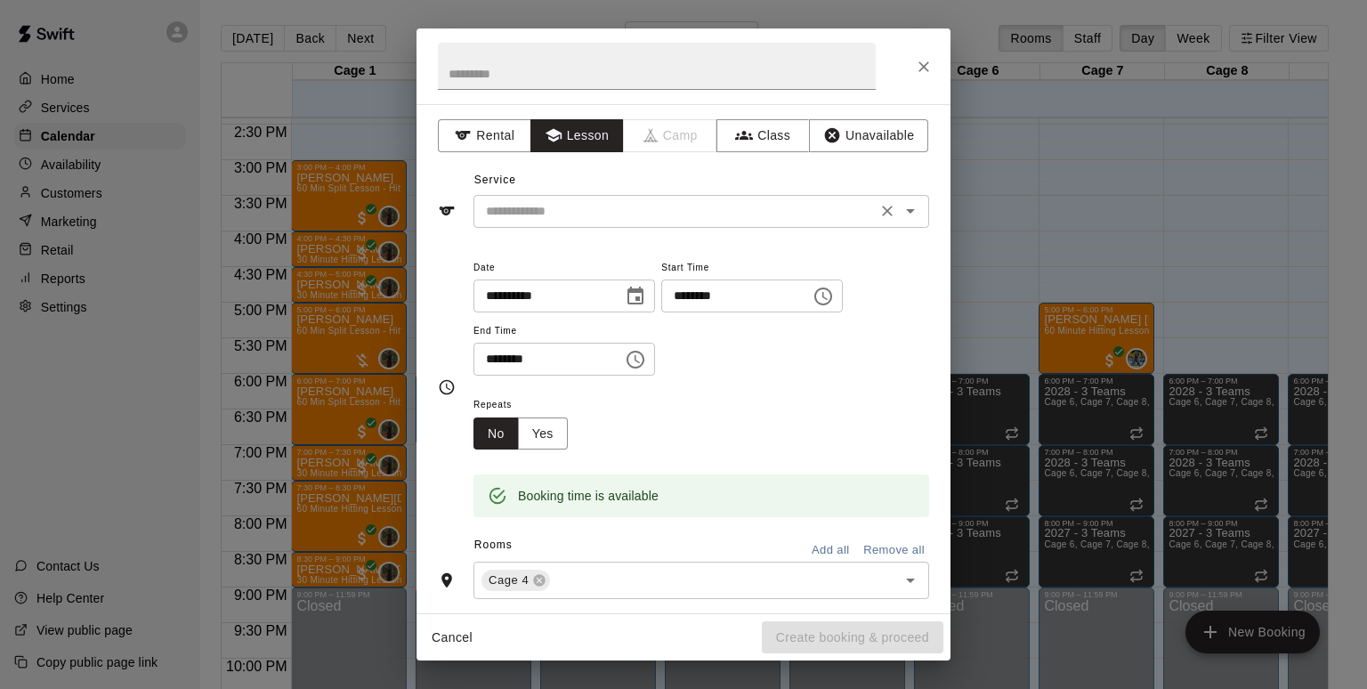
click at [621, 212] on input "text" at bounding box center [675, 211] width 393 height 22
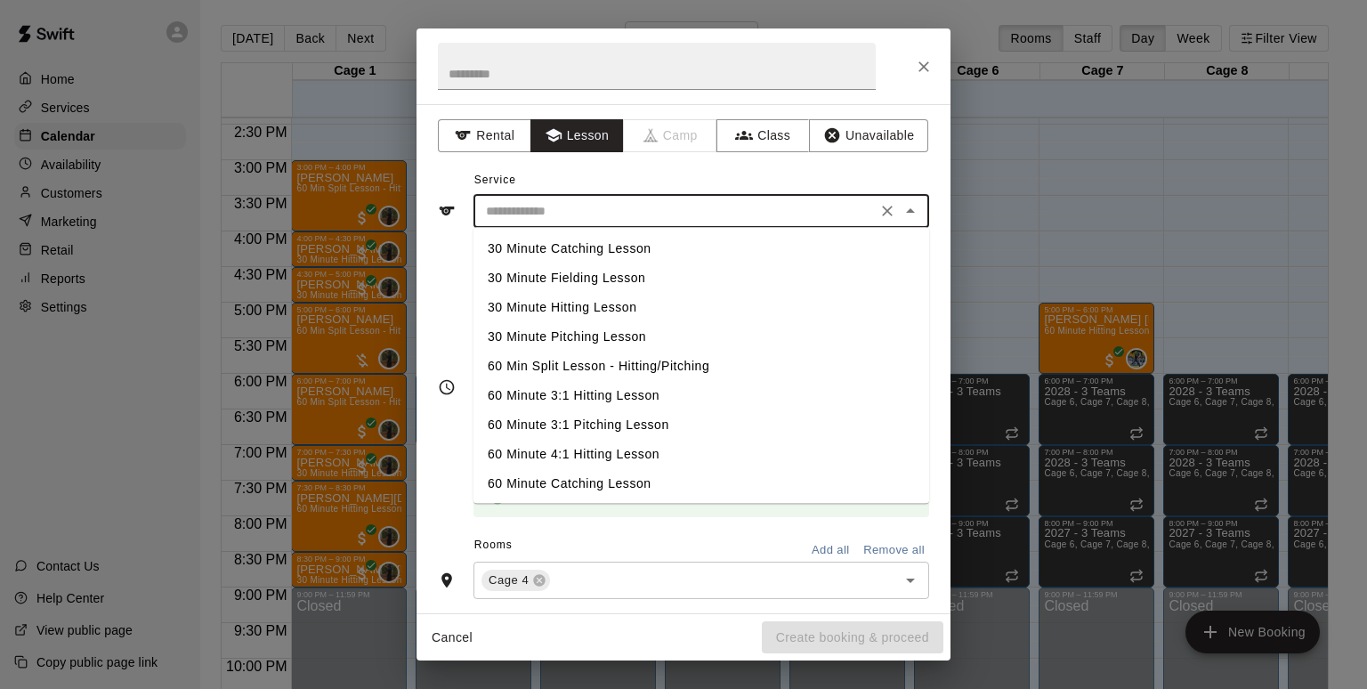
click at [585, 298] on li "30 Minute Hitting Lesson" at bounding box center [702, 307] width 456 height 29
type input "**********"
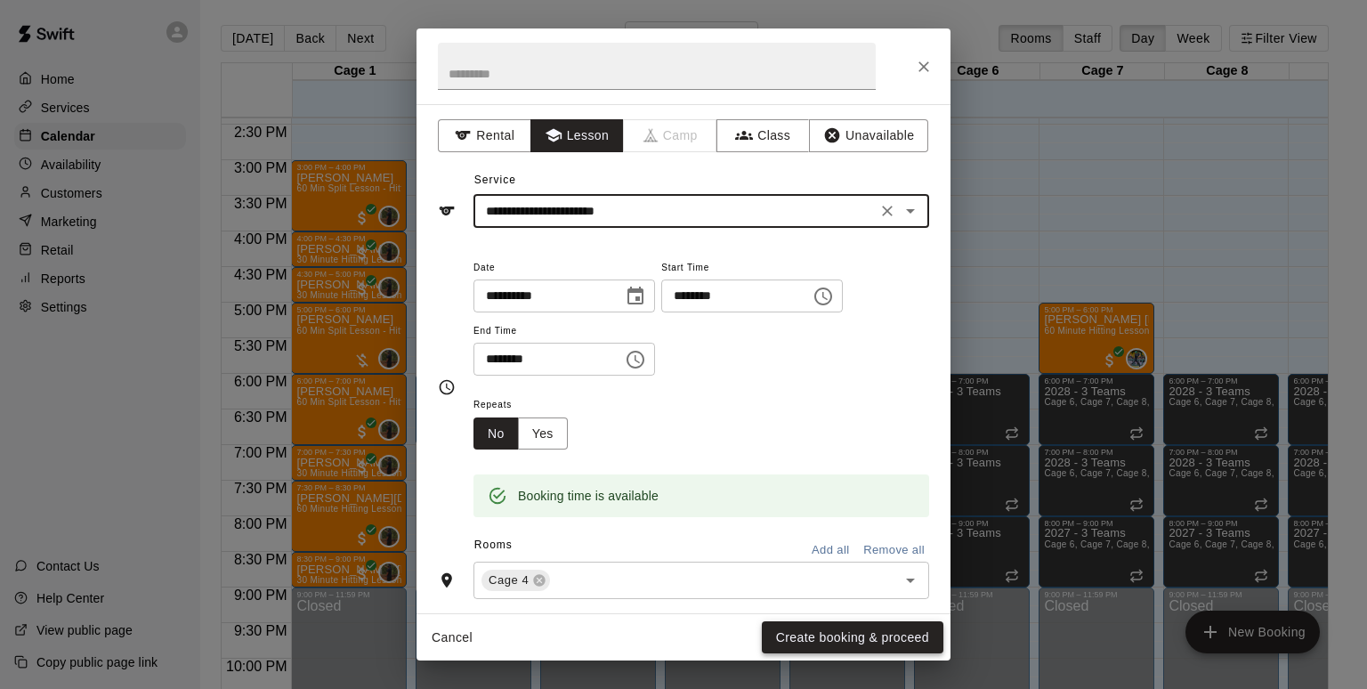
click at [860, 640] on button "Create booking & proceed" at bounding box center [853, 637] width 182 height 33
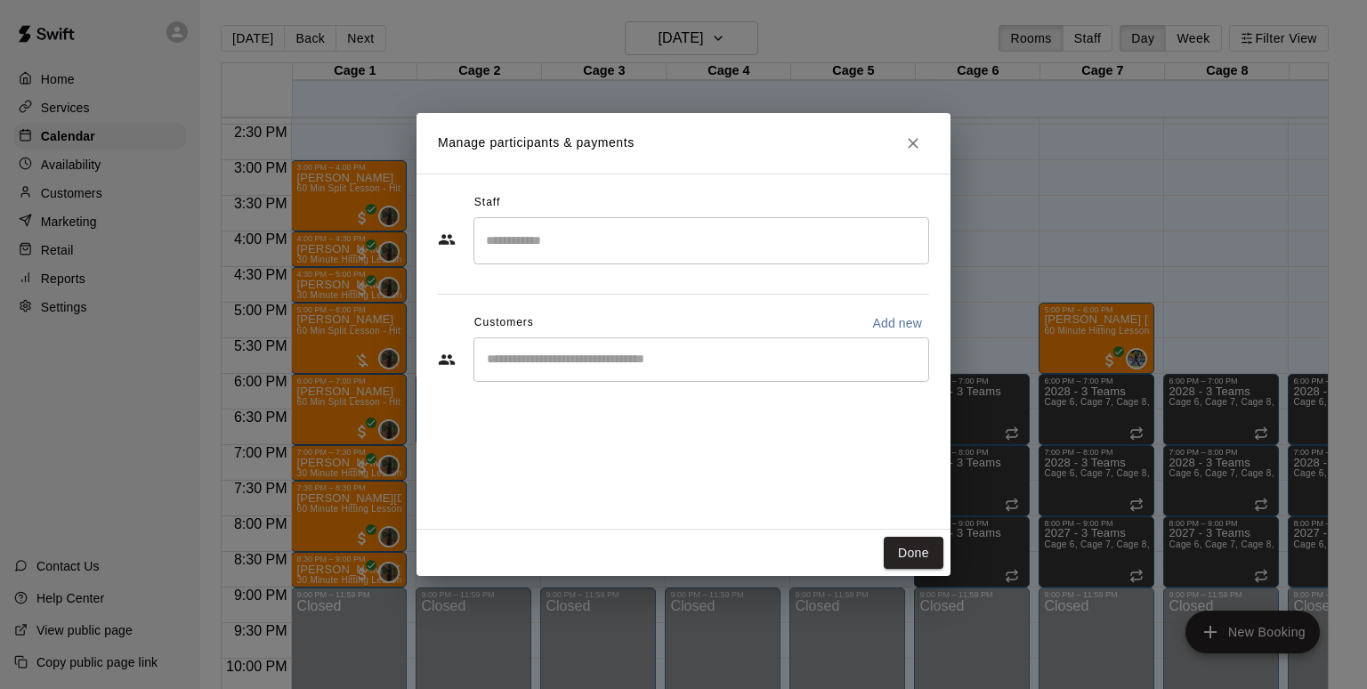
click at [630, 262] on div "​" at bounding box center [702, 240] width 456 height 47
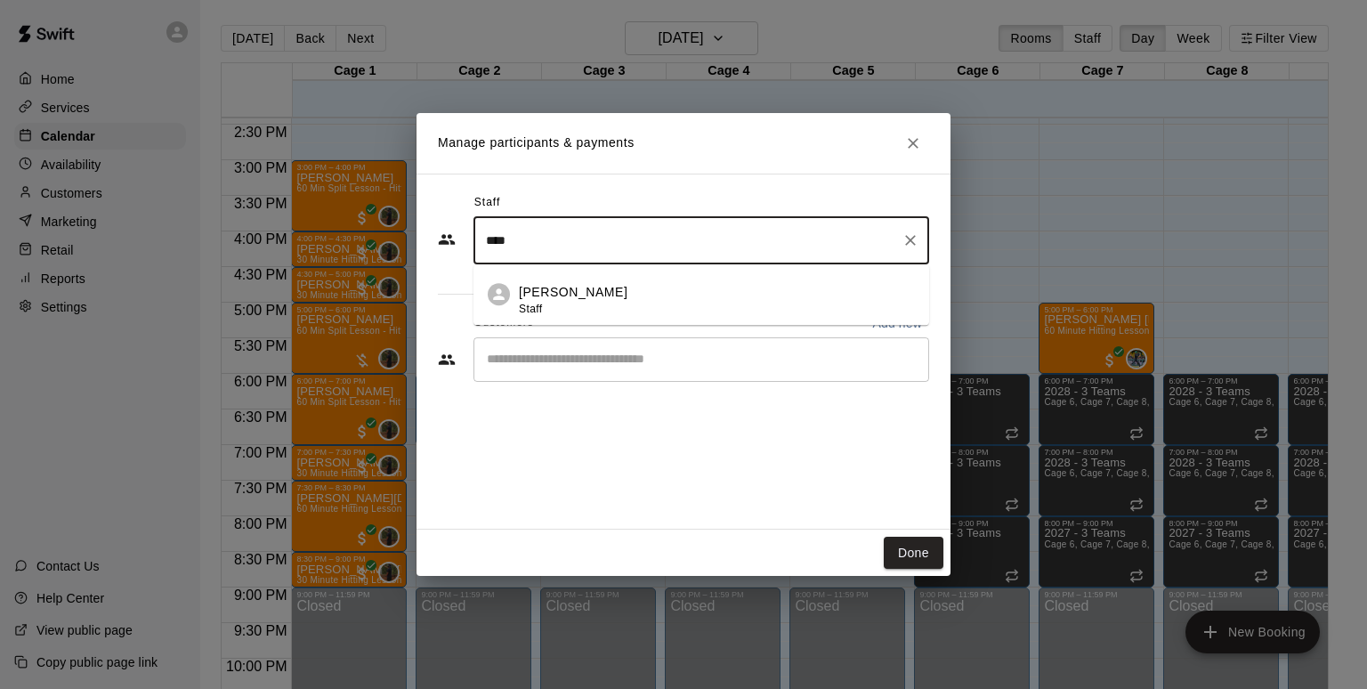
click at [629, 304] on div "Nick Fontana Staff" at bounding box center [717, 300] width 396 height 35
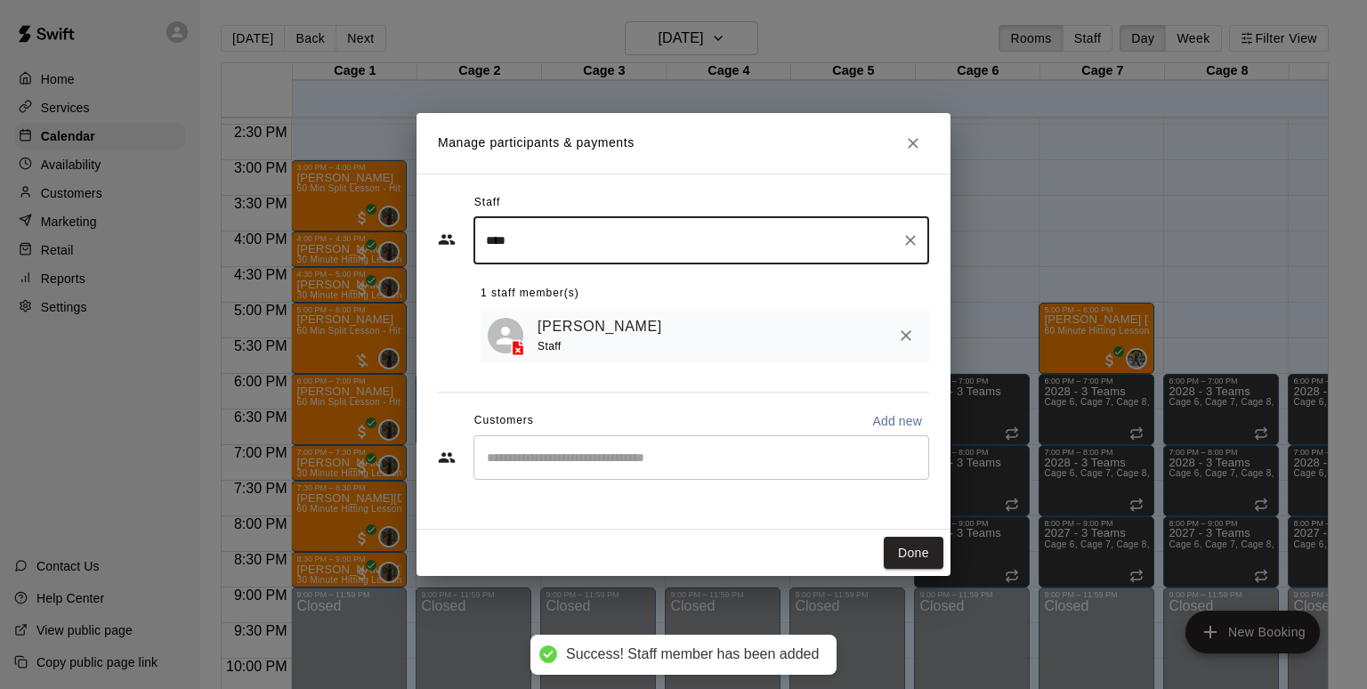
click at [636, 473] on div "​" at bounding box center [702, 457] width 456 height 45
type input "****"
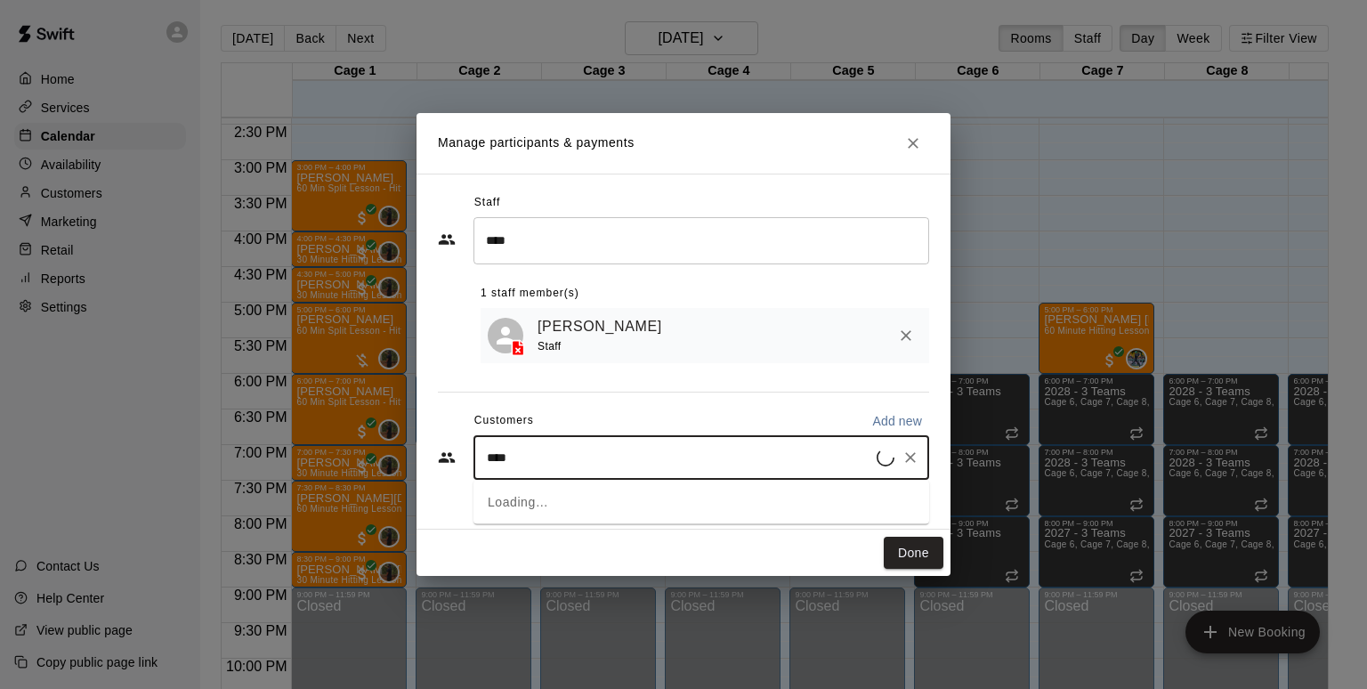
type input "*****"
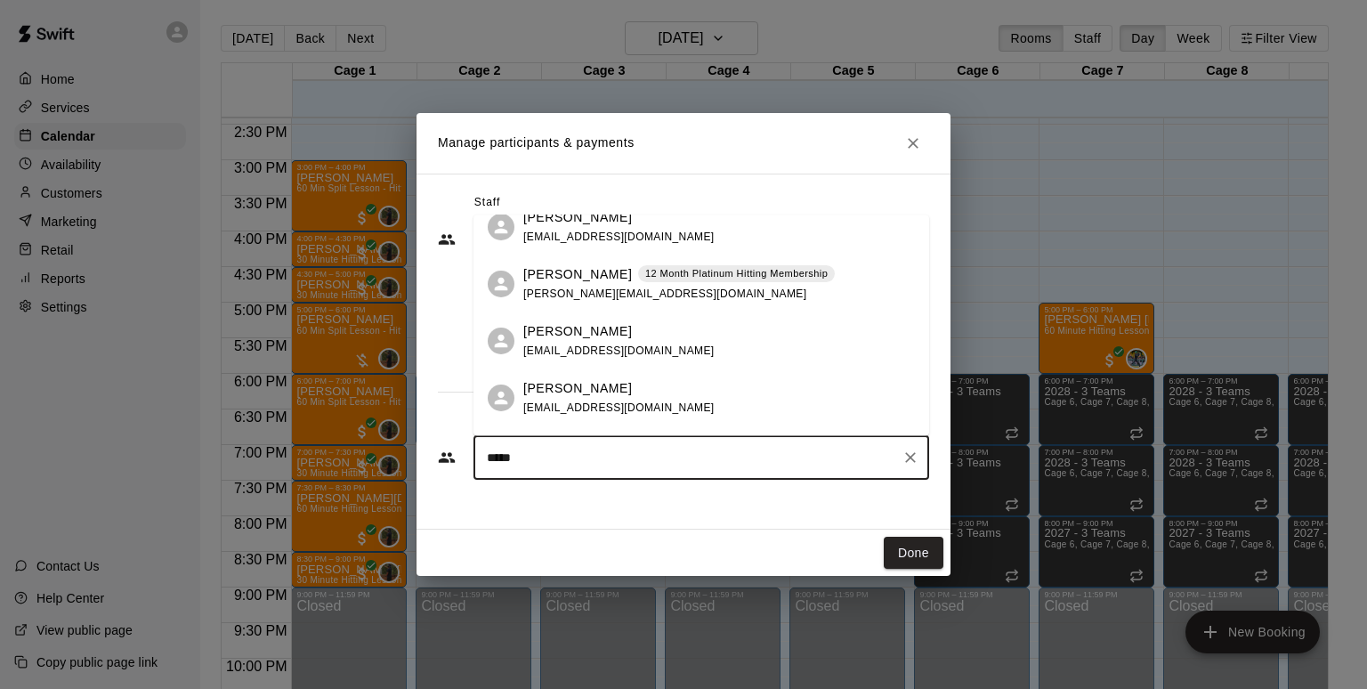
scroll to position [474, 0]
click at [547, 282] on p "[PERSON_NAME]" at bounding box center [577, 273] width 109 height 19
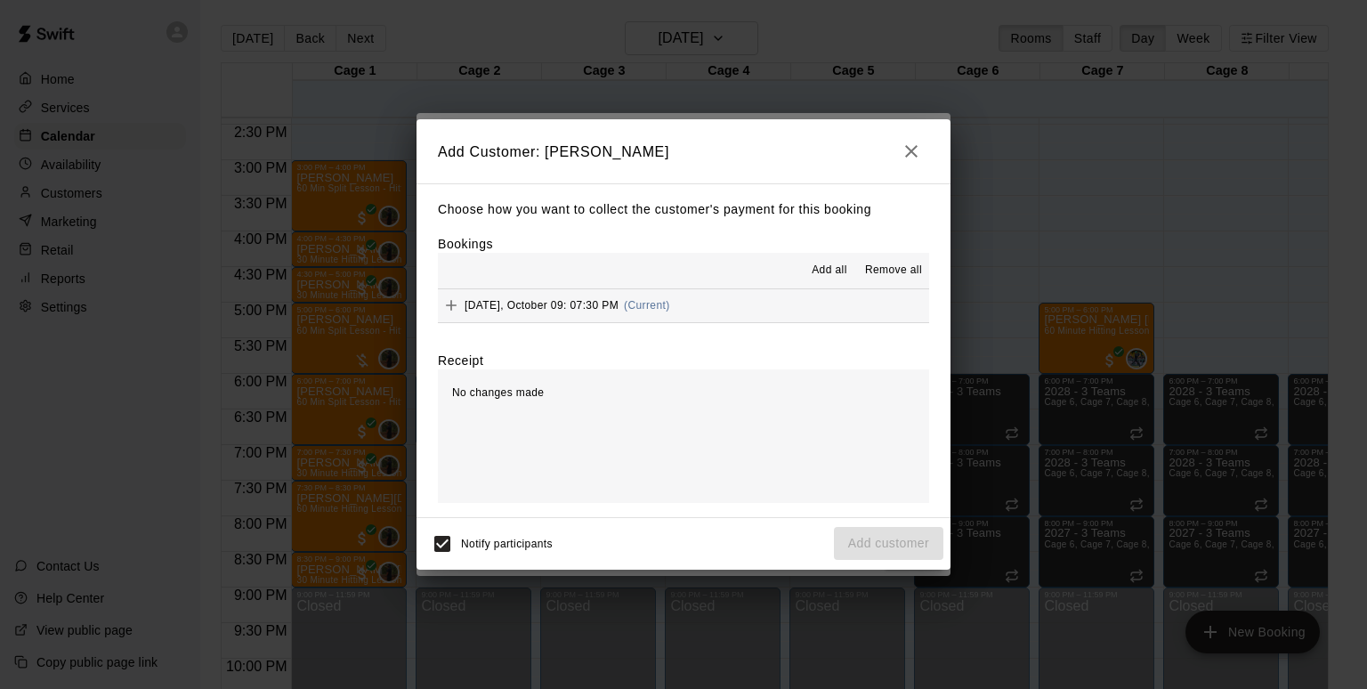
click at [754, 321] on button "Thursday, October 09: 07:30 PM (Current)" at bounding box center [683, 305] width 491 height 33
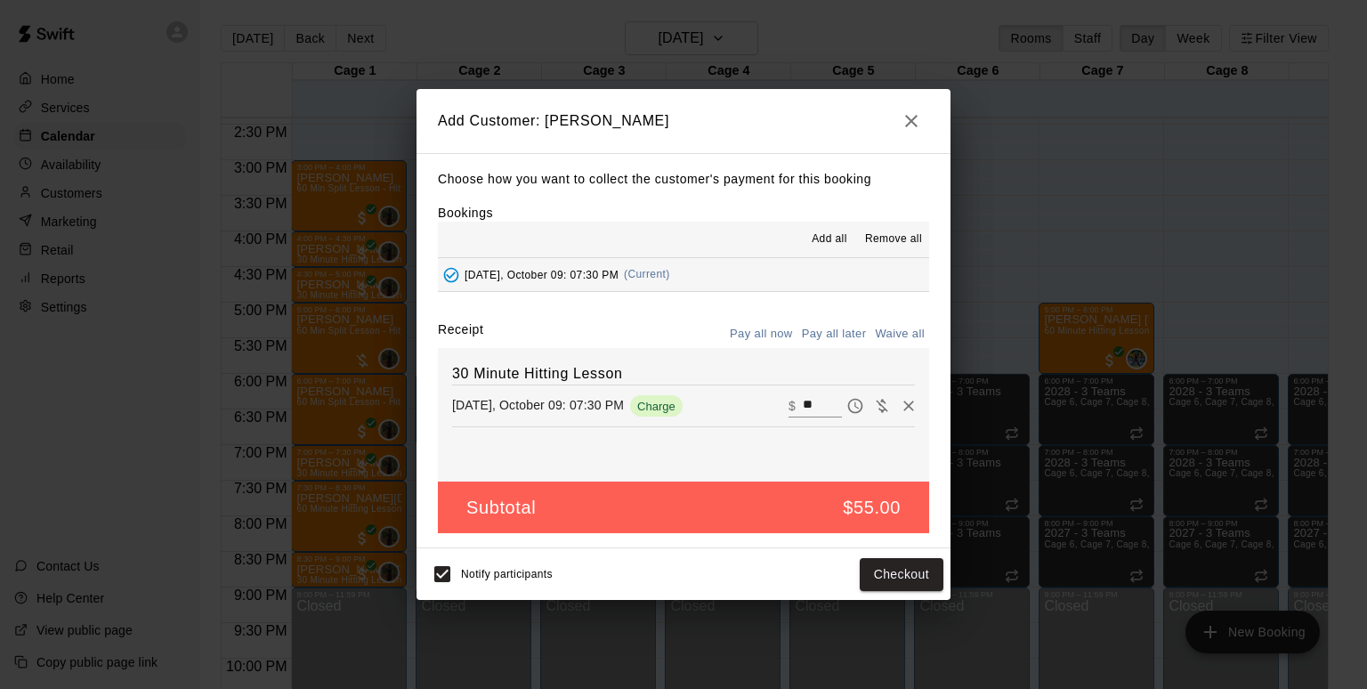
click at [825, 338] on button "Pay all later" at bounding box center [835, 335] width 74 height 28
click at [901, 567] on button "Add customer" at bounding box center [889, 574] width 110 height 33
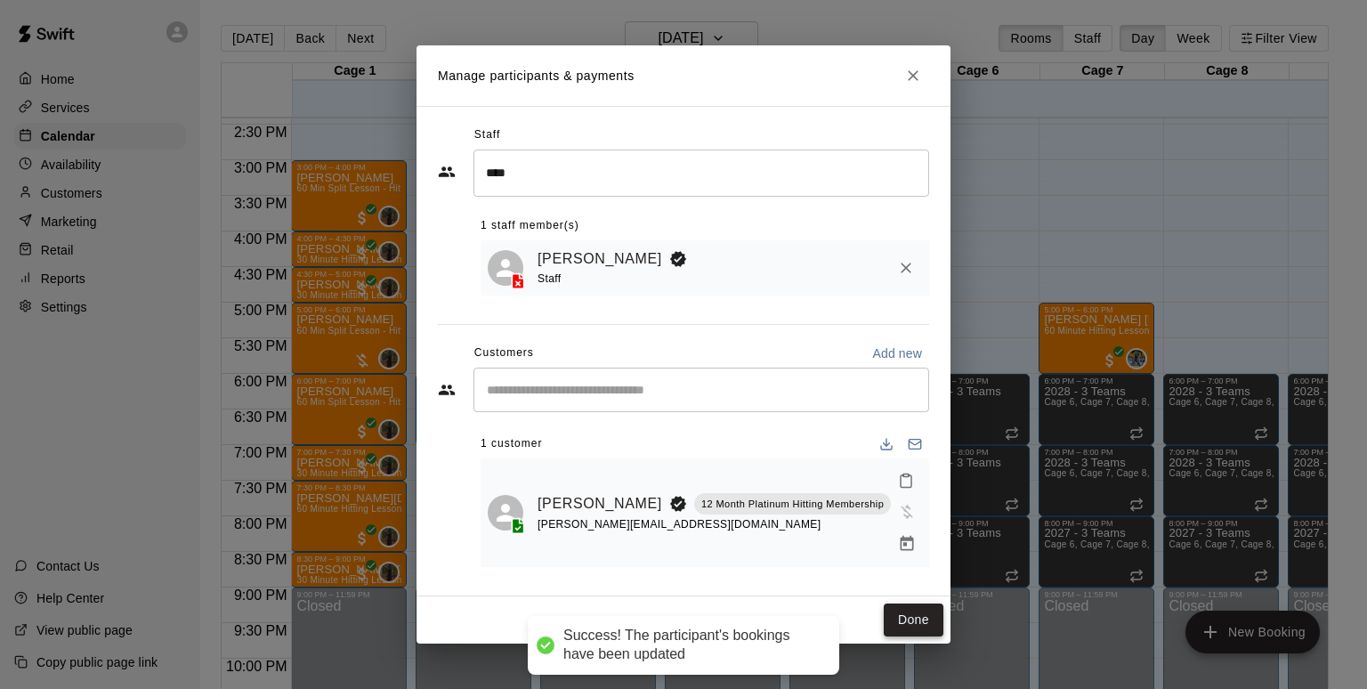
click at [912, 604] on button "Done" at bounding box center [914, 620] width 60 height 33
